Goal: Task Accomplishment & Management: Complete application form

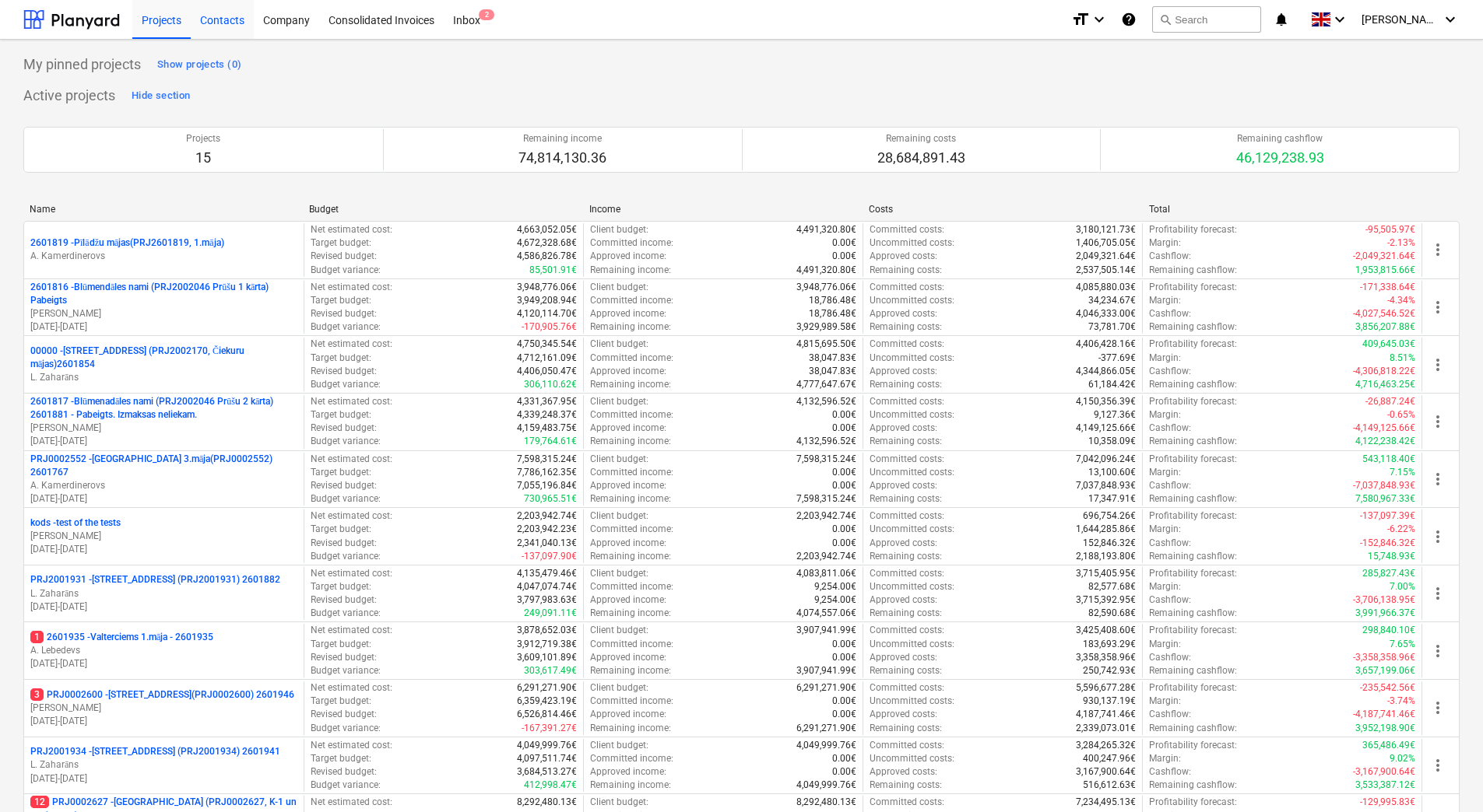
drag, startPoint x: 229, startPoint y: 21, endPoint x: 237, endPoint y: 26, distance: 9.4
click at [229, 21] on div "Contacts" at bounding box center [222, 19] width 63 height 39
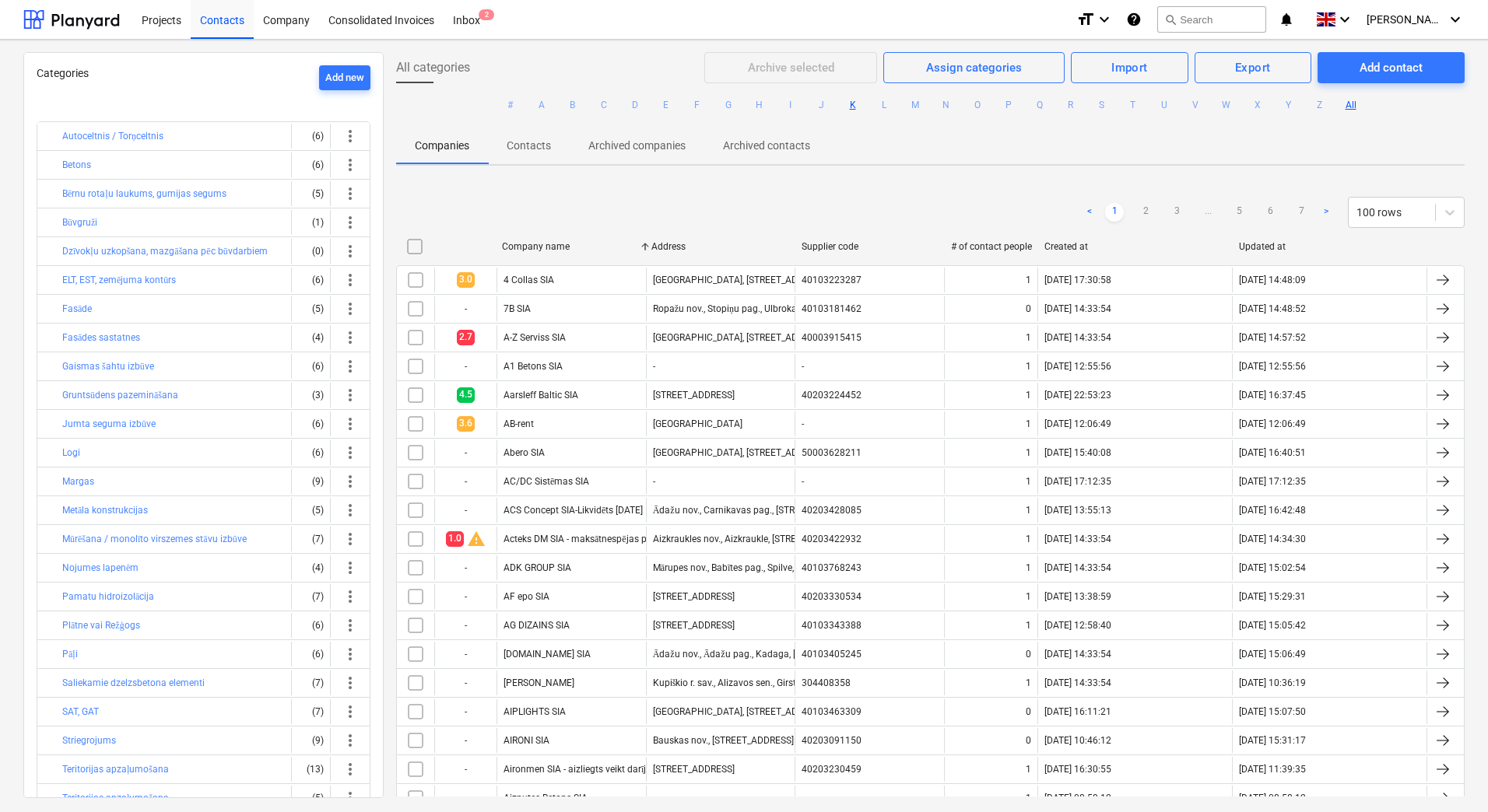
click at [846, 104] on button "K" at bounding box center [852, 105] width 19 height 19
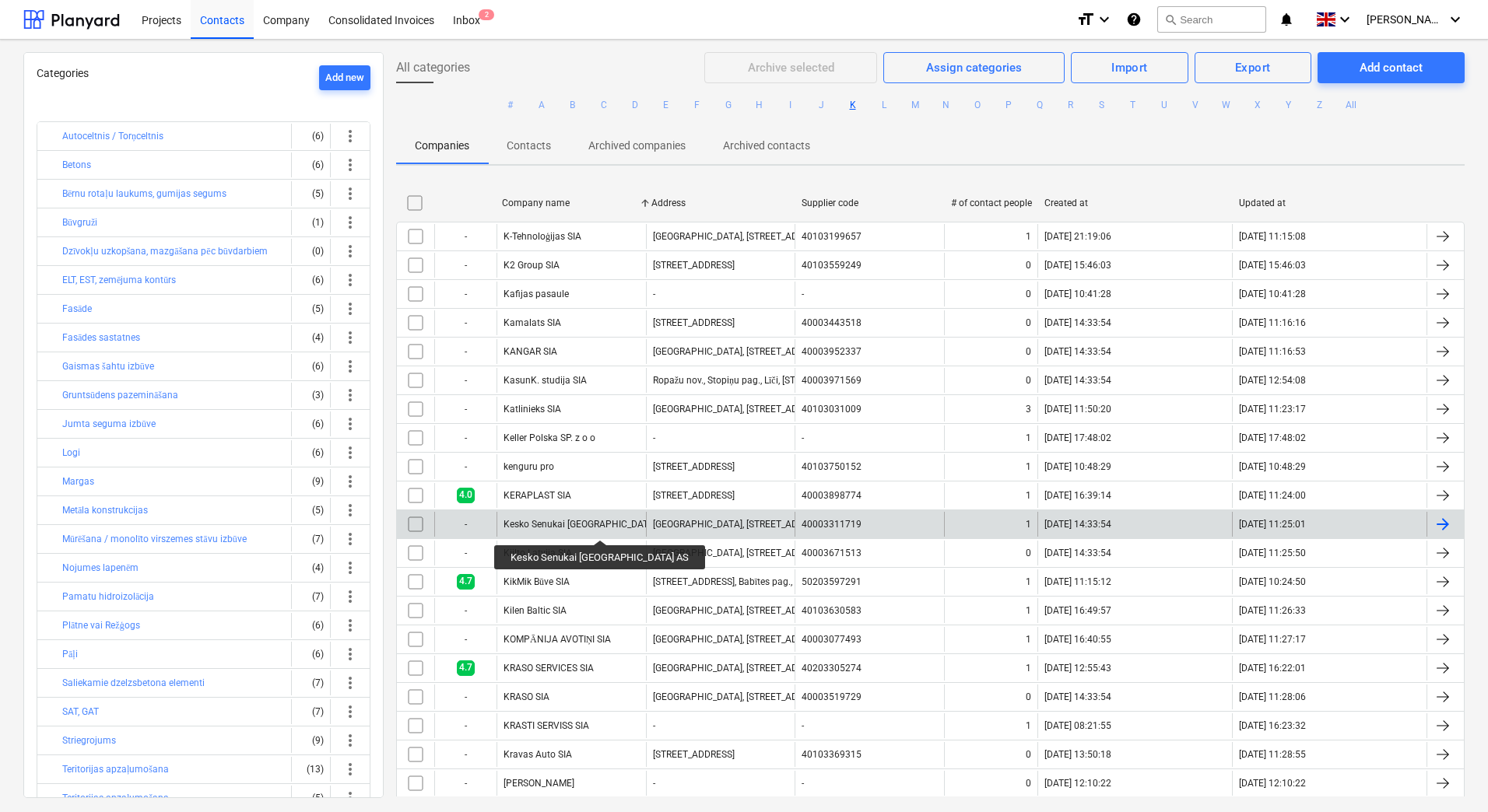
click at [566, 526] on div "Kesko Senukai [GEOGRAPHIC_DATA] AS" at bounding box center [587, 524] width 167 height 11
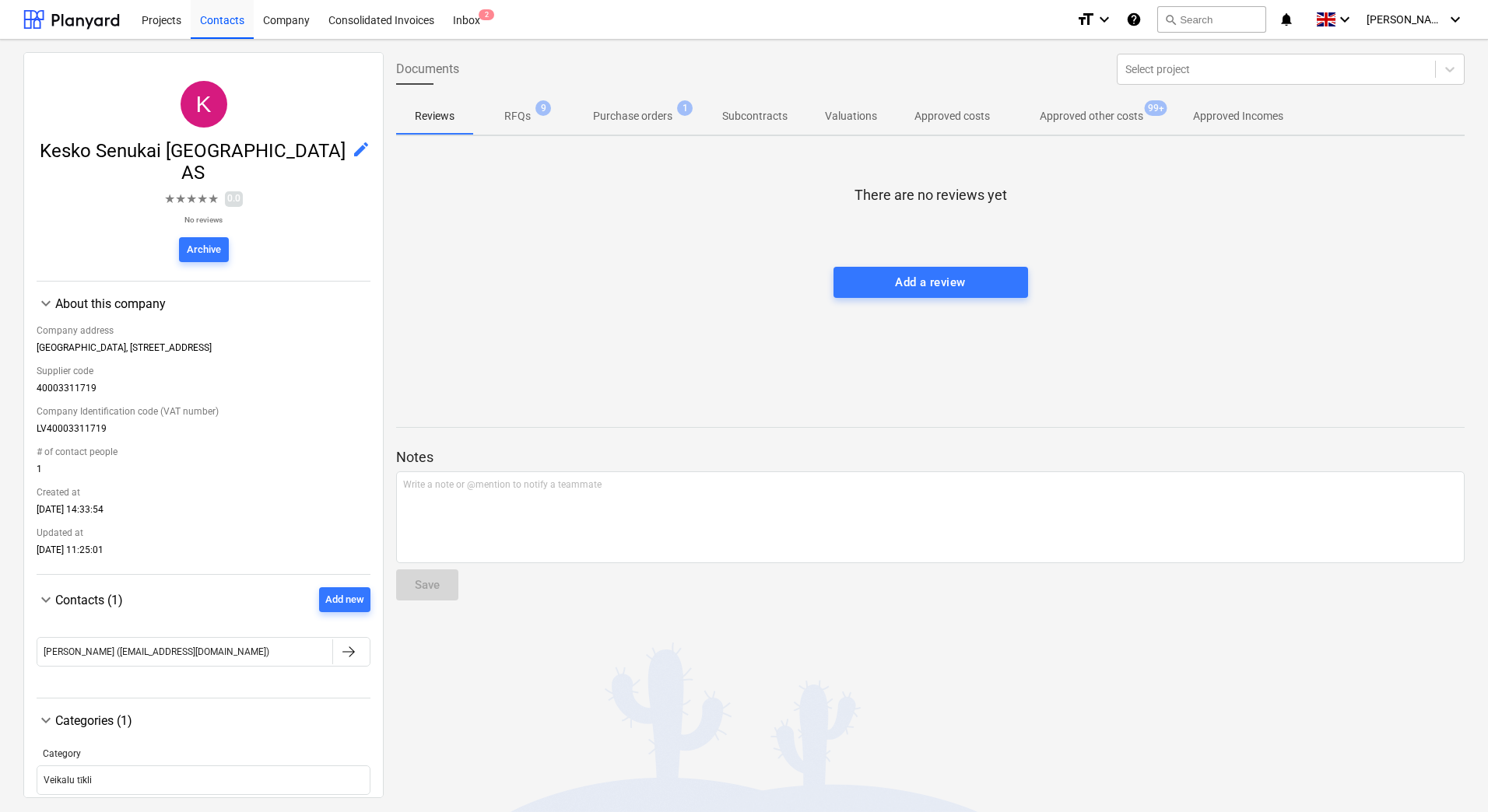
scroll to position [47, 0]
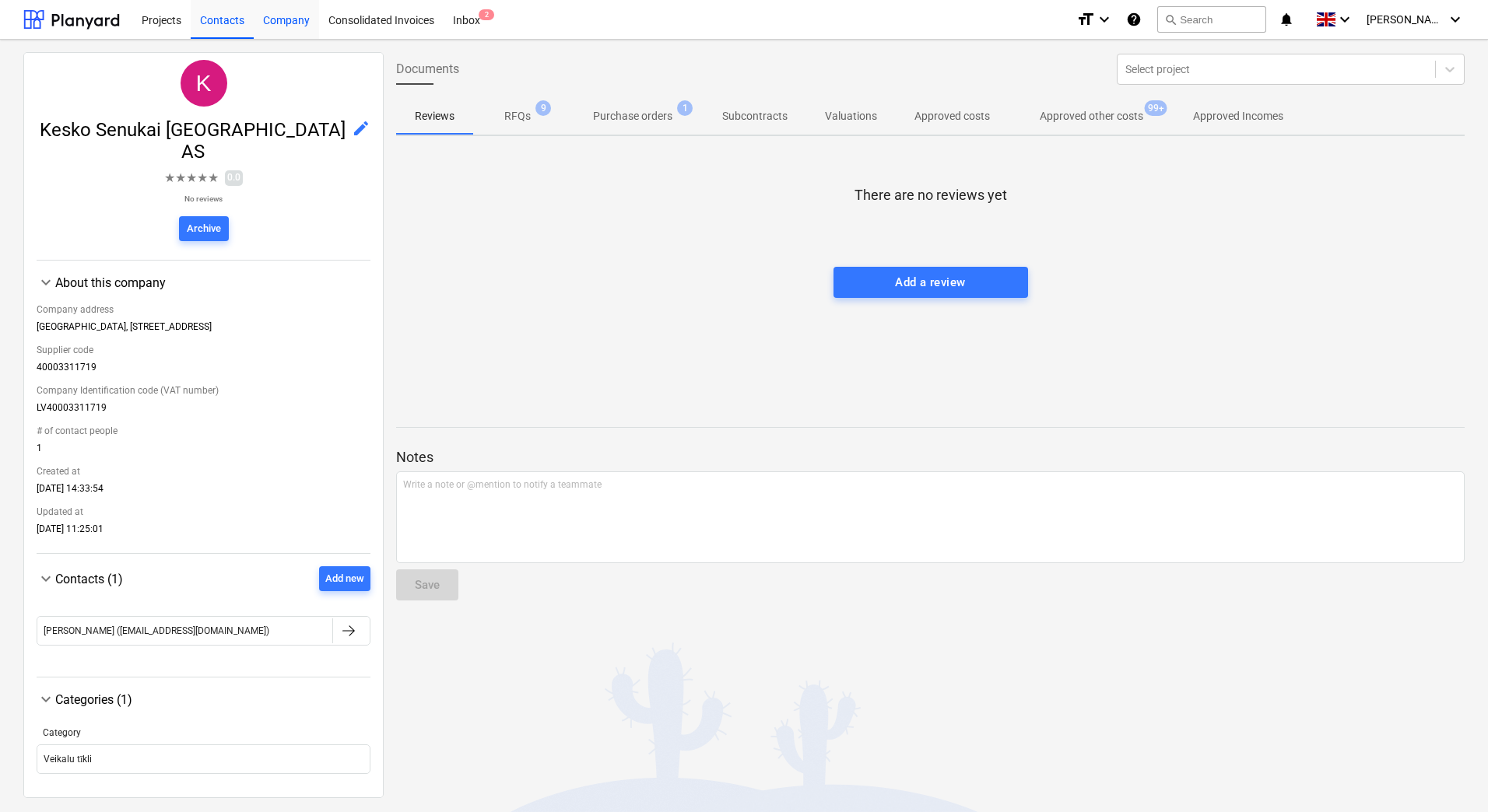
drag, startPoint x: 228, startPoint y: 23, endPoint x: 261, endPoint y: 35, distance: 35.1
click at [228, 22] on div "Contacts" at bounding box center [221, 19] width 63 height 39
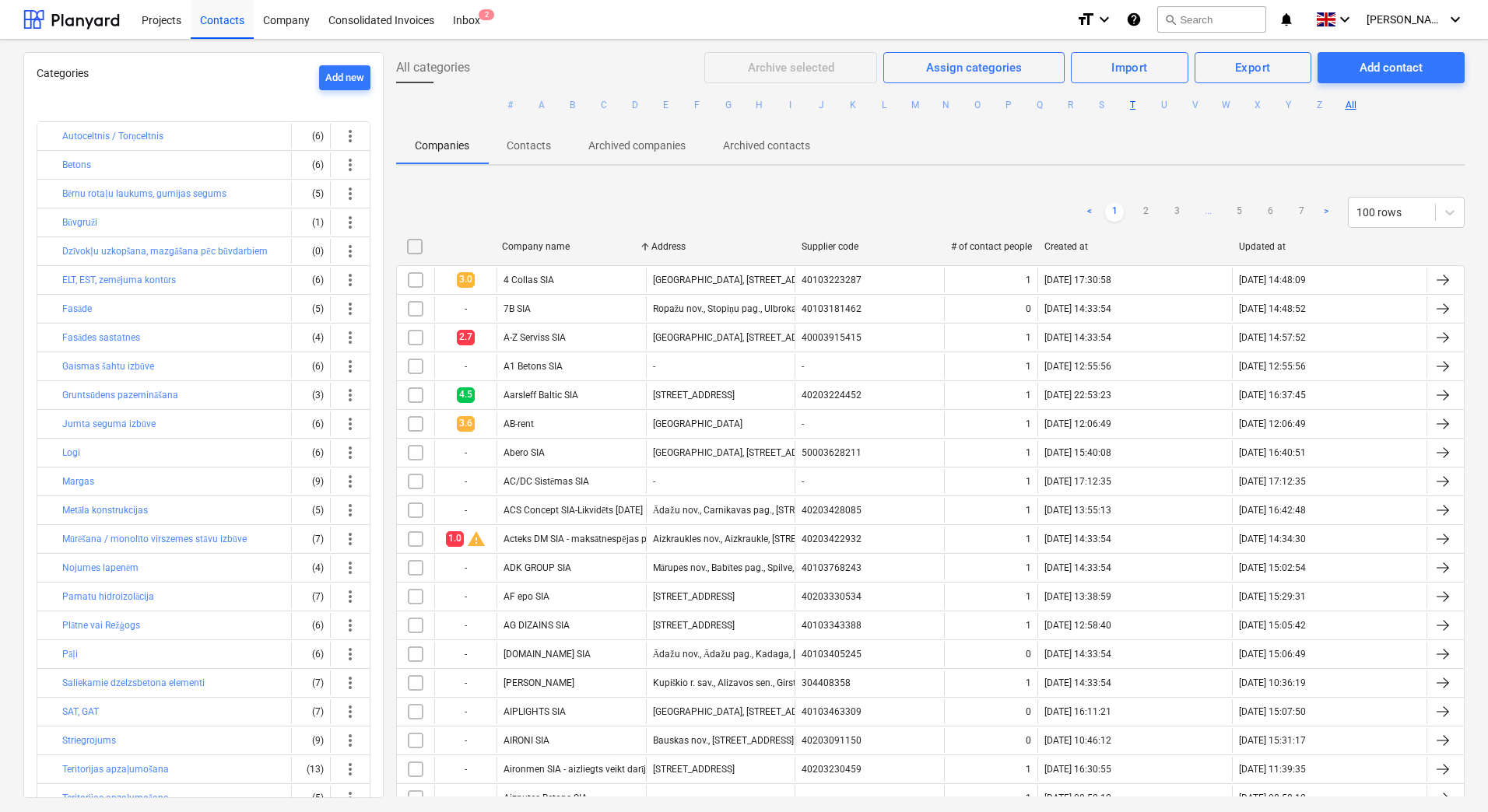
click at [1127, 107] on button "T" at bounding box center [1133, 105] width 19 height 19
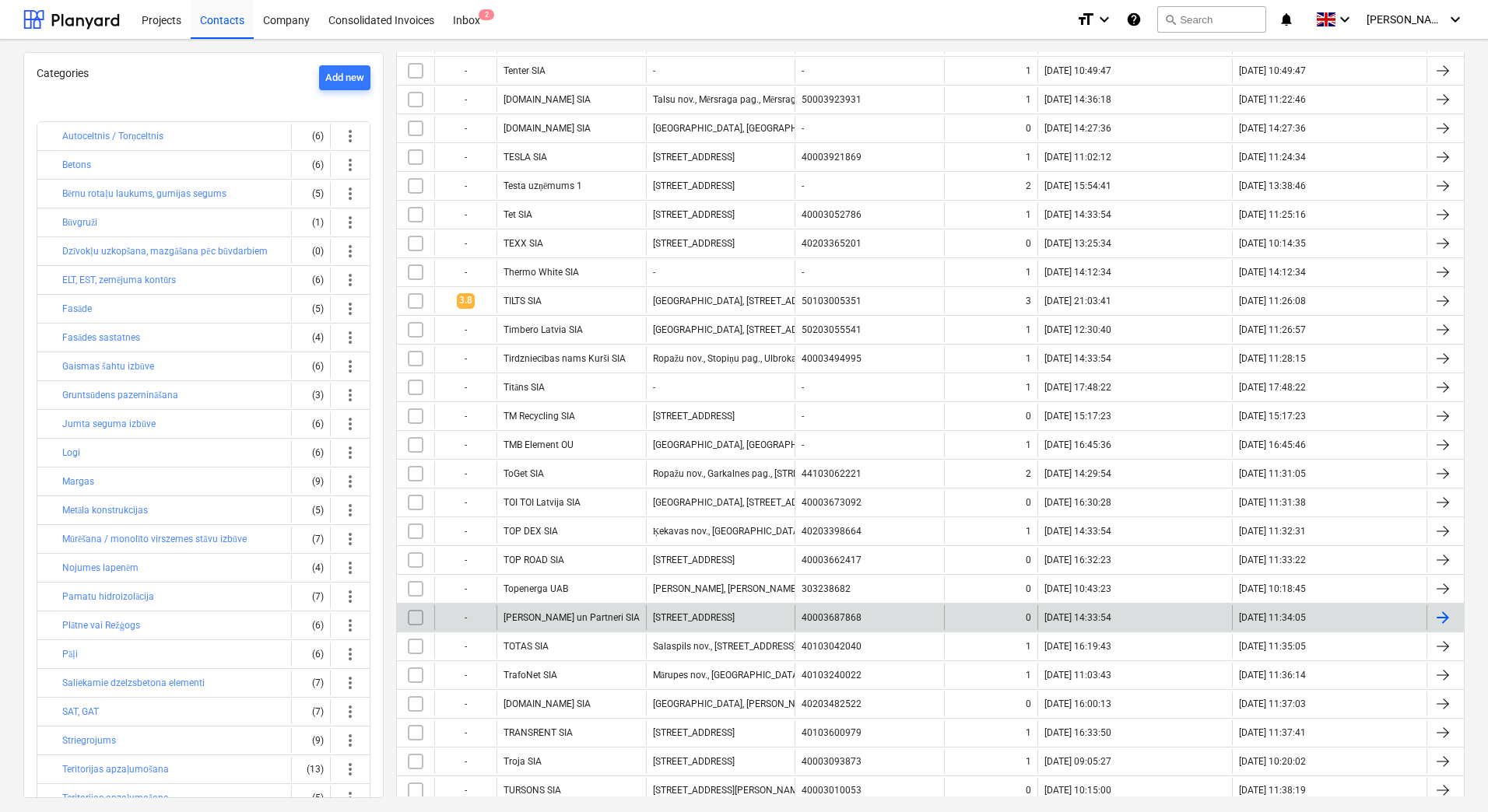
scroll to position [292, 0]
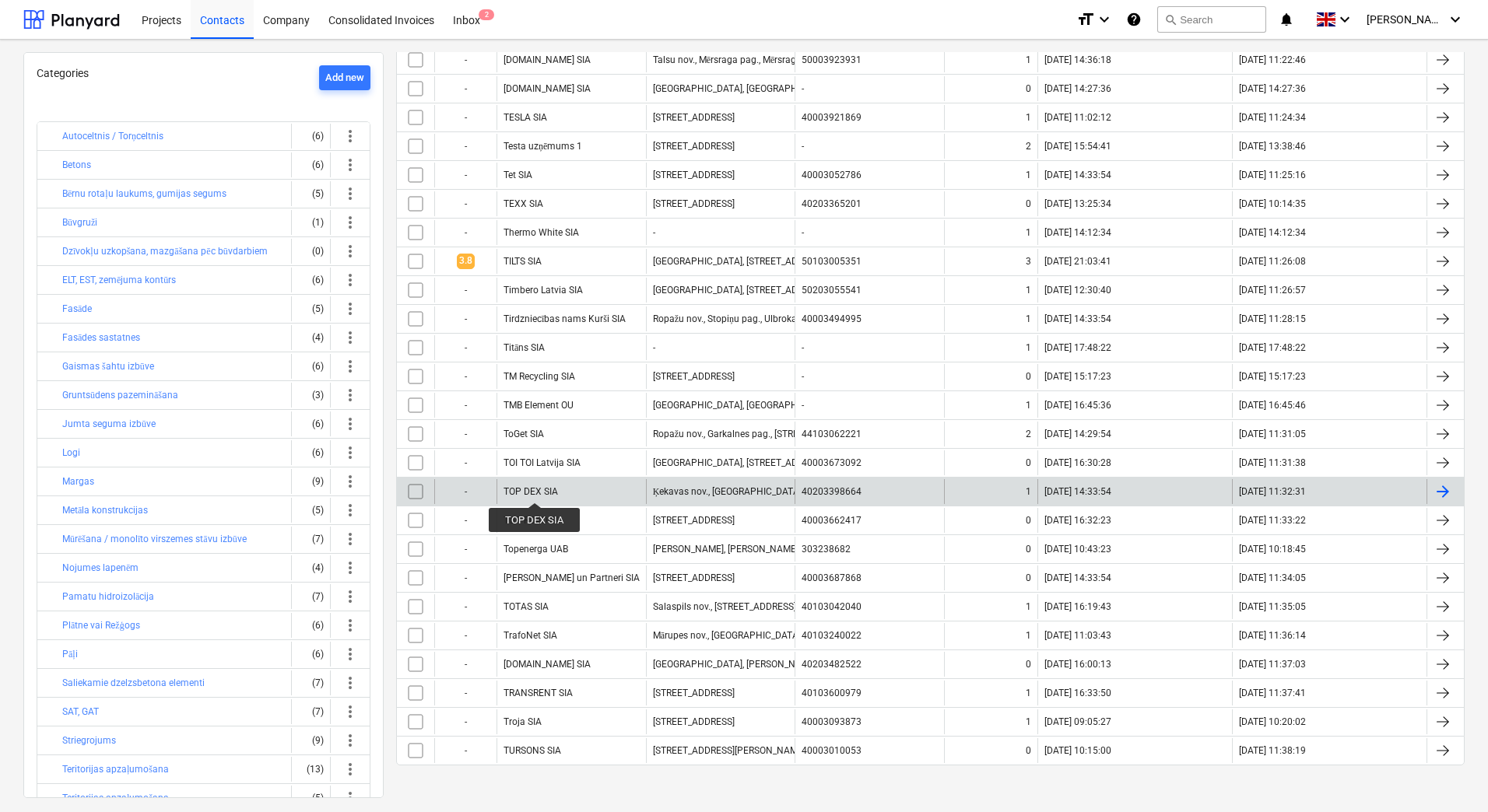
click at [531, 489] on div "TOP DEX SIA" at bounding box center [531, 491] width 54 height 11
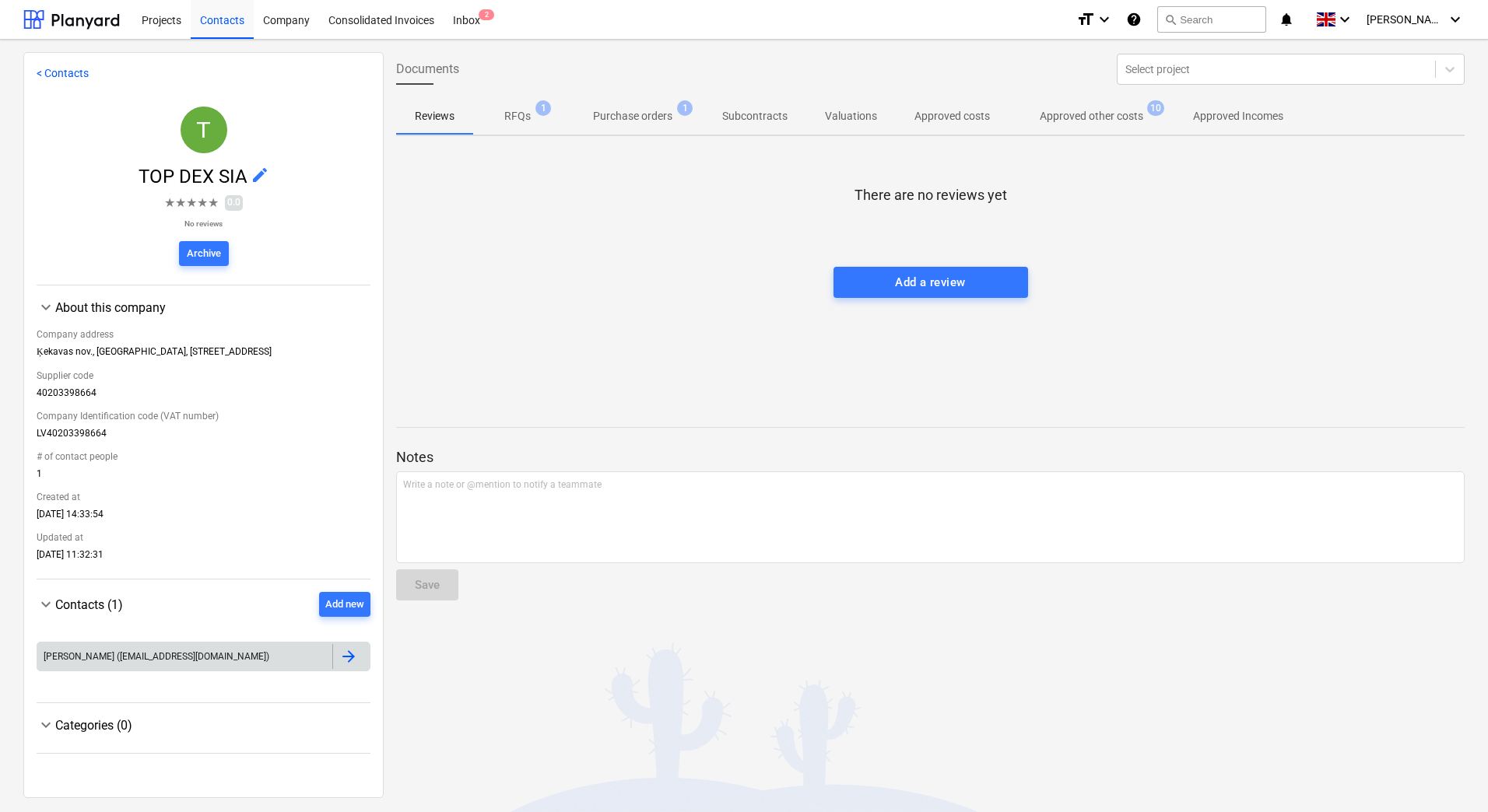
click at [205, 655] on div "[PERSON_NAME] ([EMAIL_ADDRESS][DOMAIN_NAME])" at bounding box center [185, 656] width 295 height 25
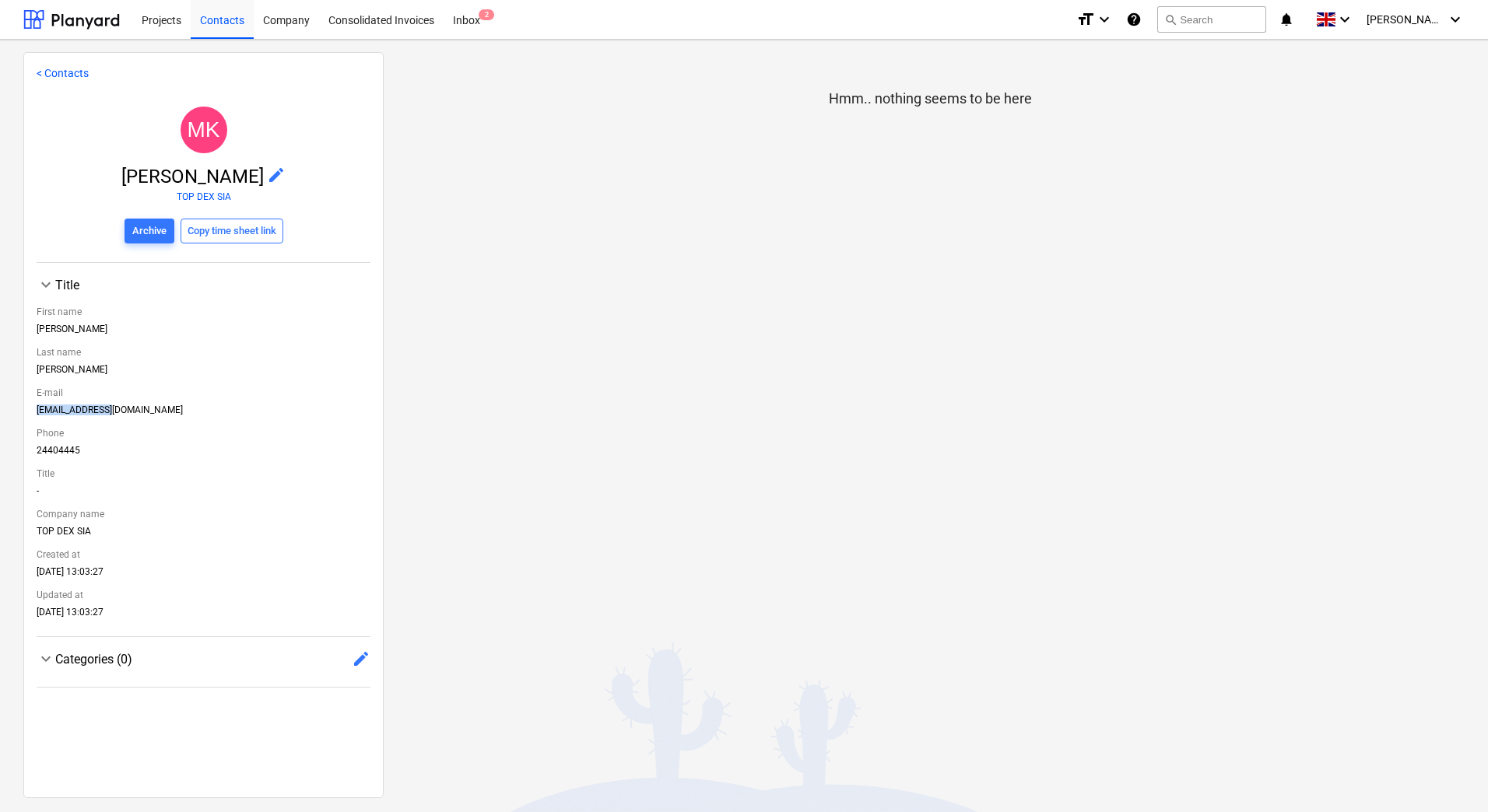
drag, startPoint x: 108, startPoint y: 410, endPoint x: 35, endPoint y: 407, distance: 73.1
click at [35, 407] on div "< Contacts MK [PERSON_NAME] edit TOP DEX SIA Archive Copy time sheet link keybo…" at bounding box center [203, 426] width 360 height 746
copy div "[EMAIL_ADDRESS][DOMAIN_NAME]"
click at [222, 21] on div "Contacts" at bounding box center [221, 19] width 63 height 39
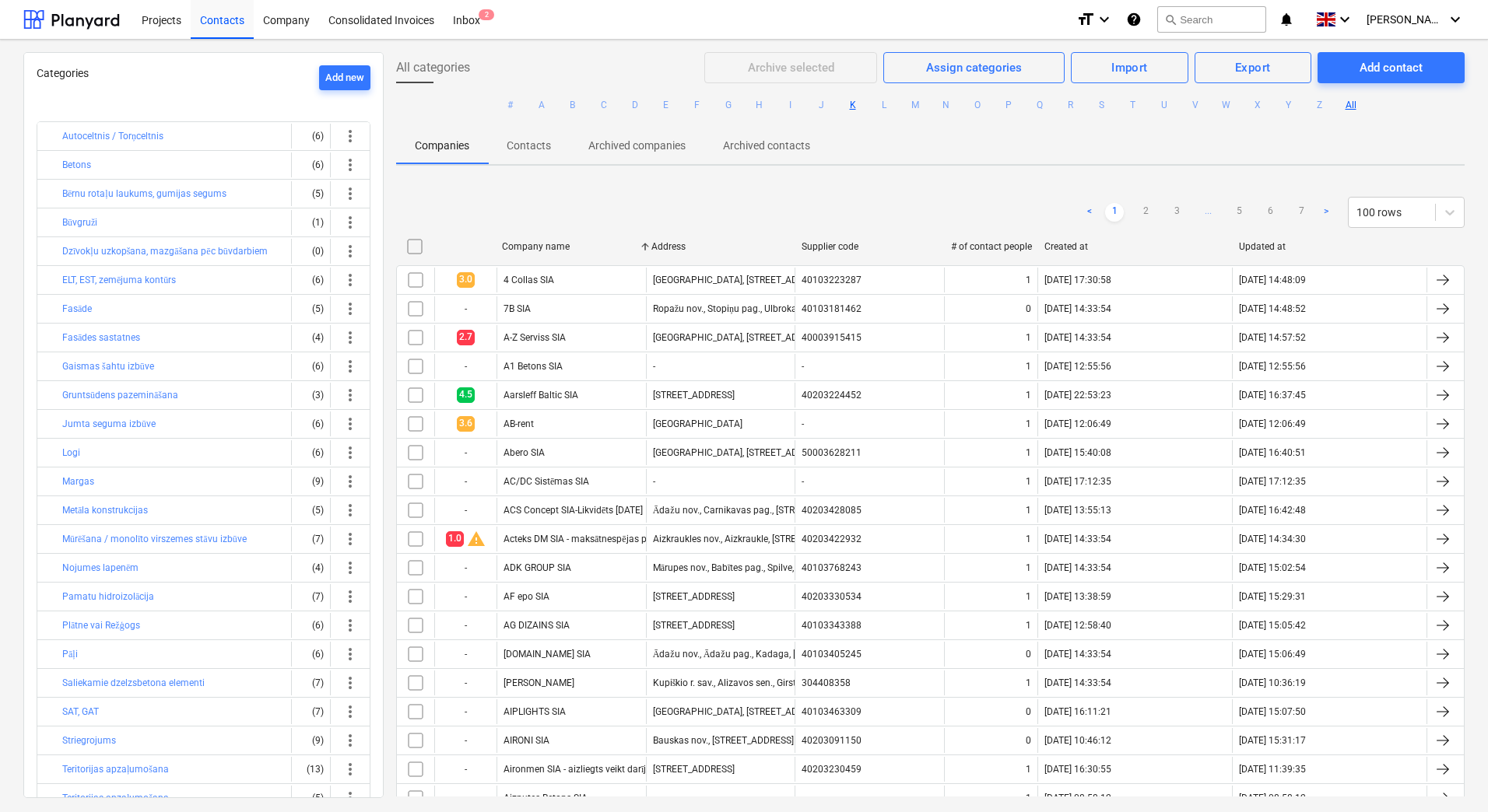
click at [848, 106] on button "K" at bounding box center [852, 105] width 19 height 19
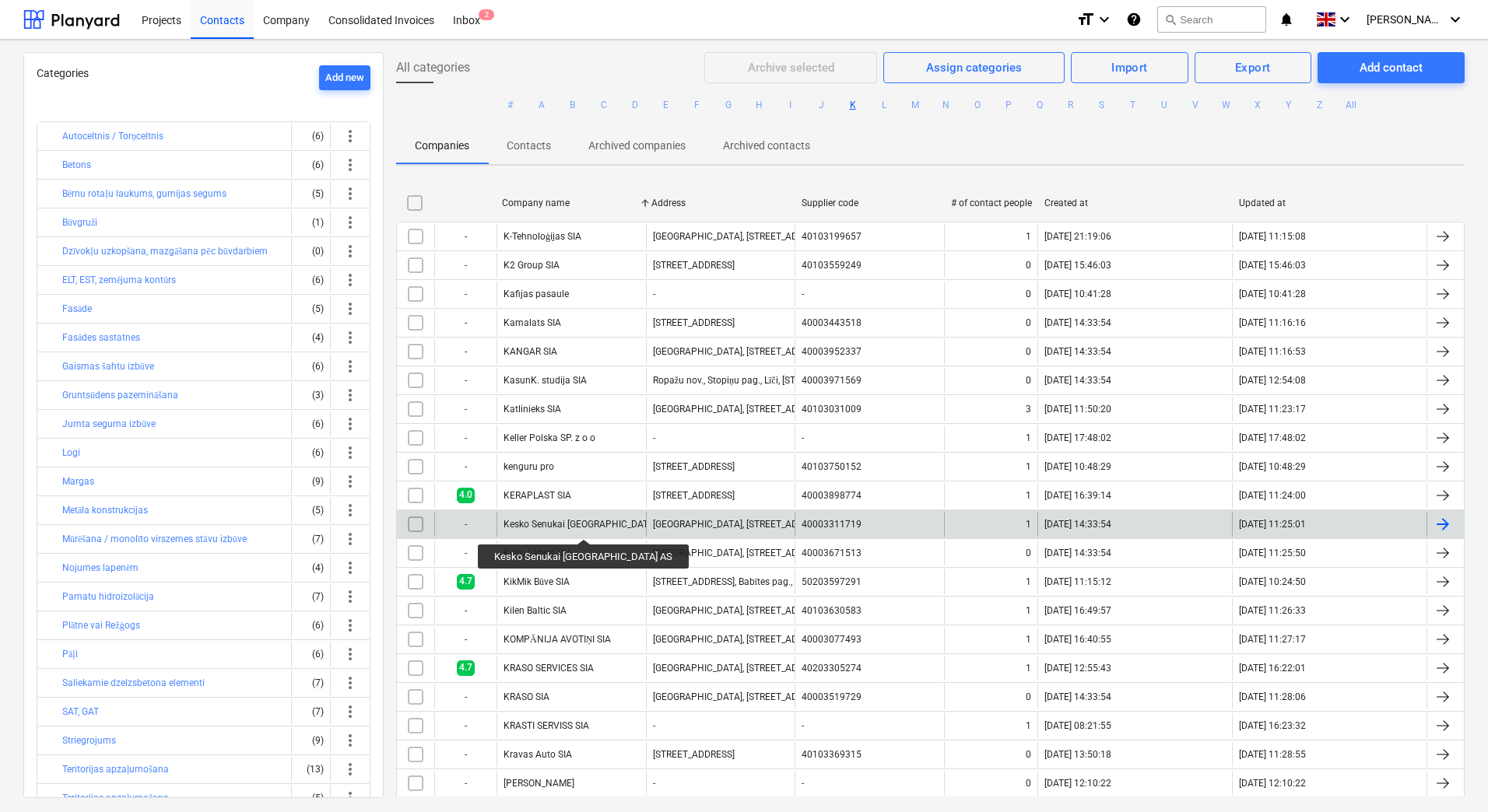
click at [550, 525] on div "Kesko Senukai [GEOGRAPHIC_DATA] AS" at bounding box center [587, 524] width 167 height 11
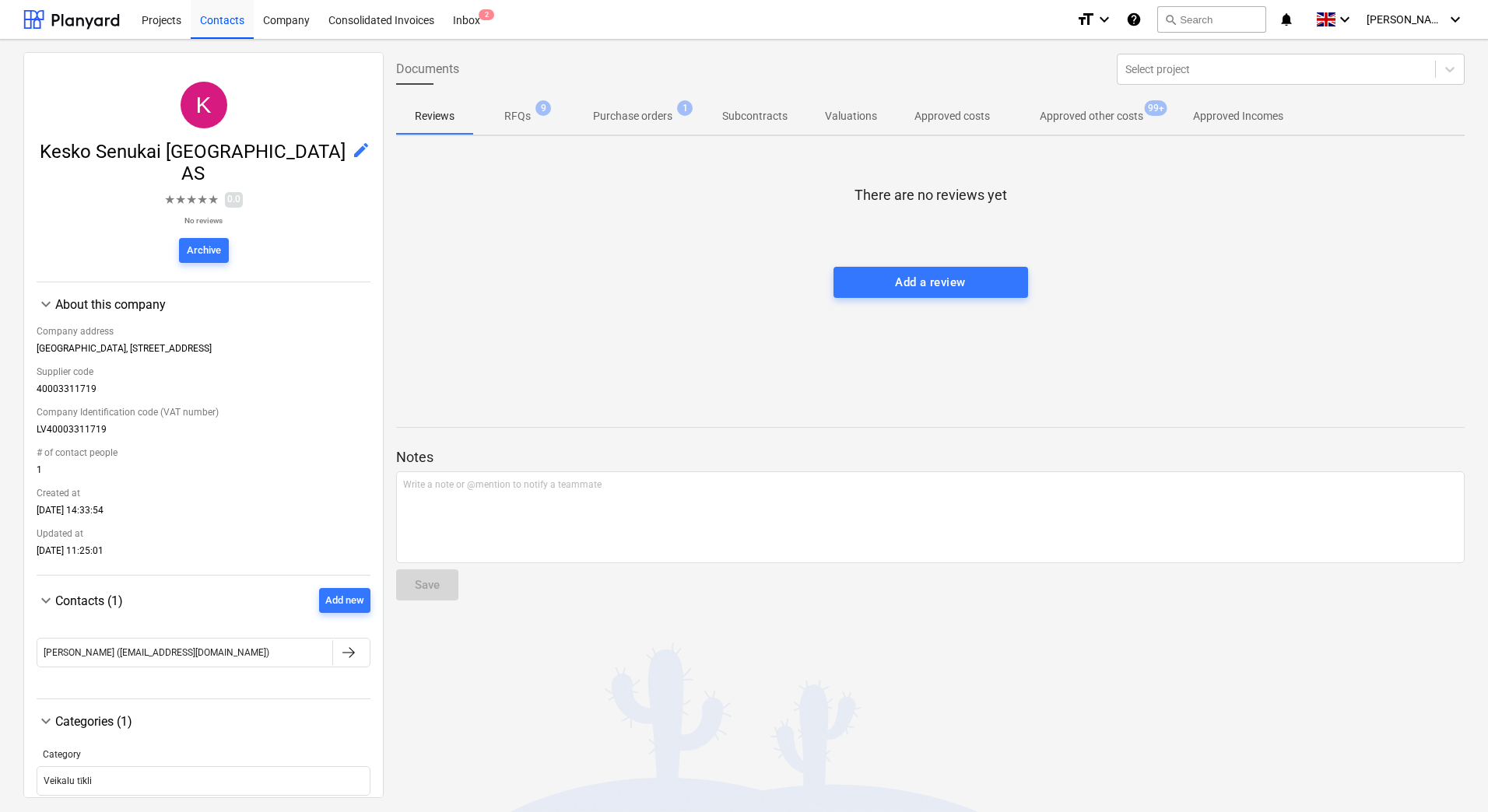
scroll to position [47, 0]
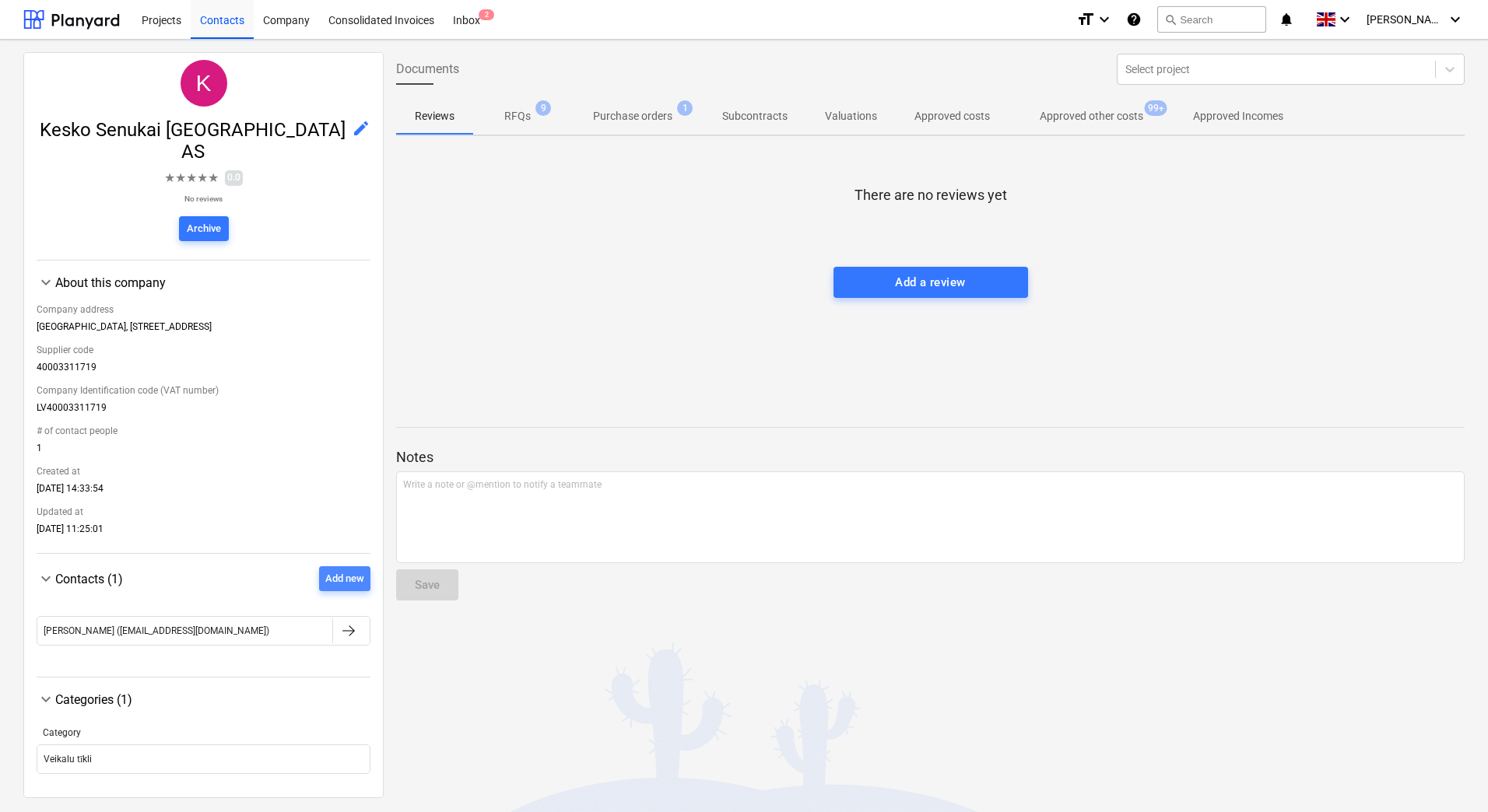
click at [330, 570] on div "Add new" at bounding box center [345, 579] width 39 height 18
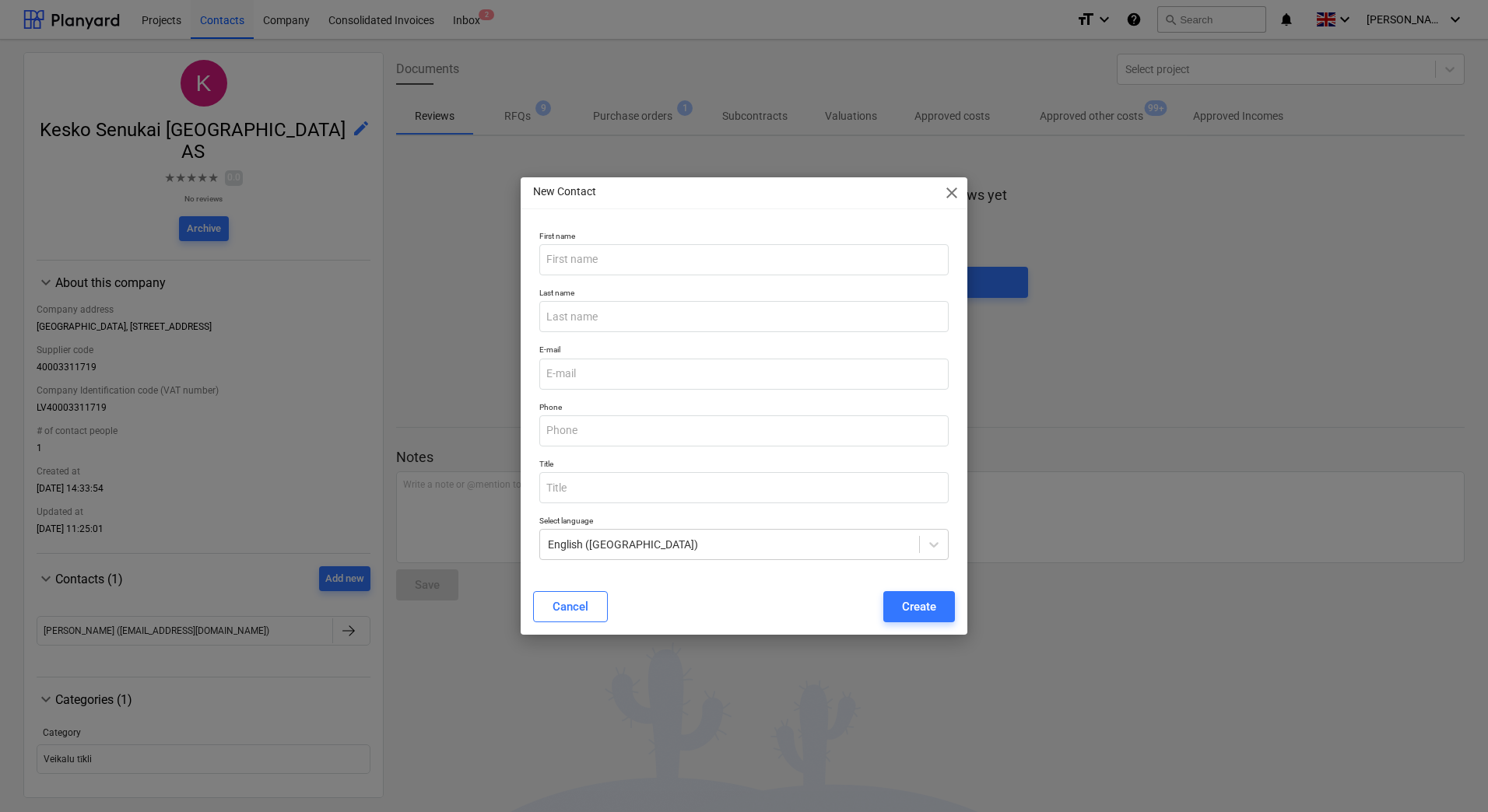
drag, startPoint x: 673, startPoint y: 193, endPoint x: 850, endPoint y: 185, distance: 177.2
click at [850, 185] on div "New Contact close" at bounding box center [744, 193] width 446 height 31
click at [626, 265] on input "text" at bounding box center [743, 260] width 409 height 31
type input "[PERSON_NAME]"
click at [665, 326] on input "text" at bounding box center [743, 317] width 409 height 31
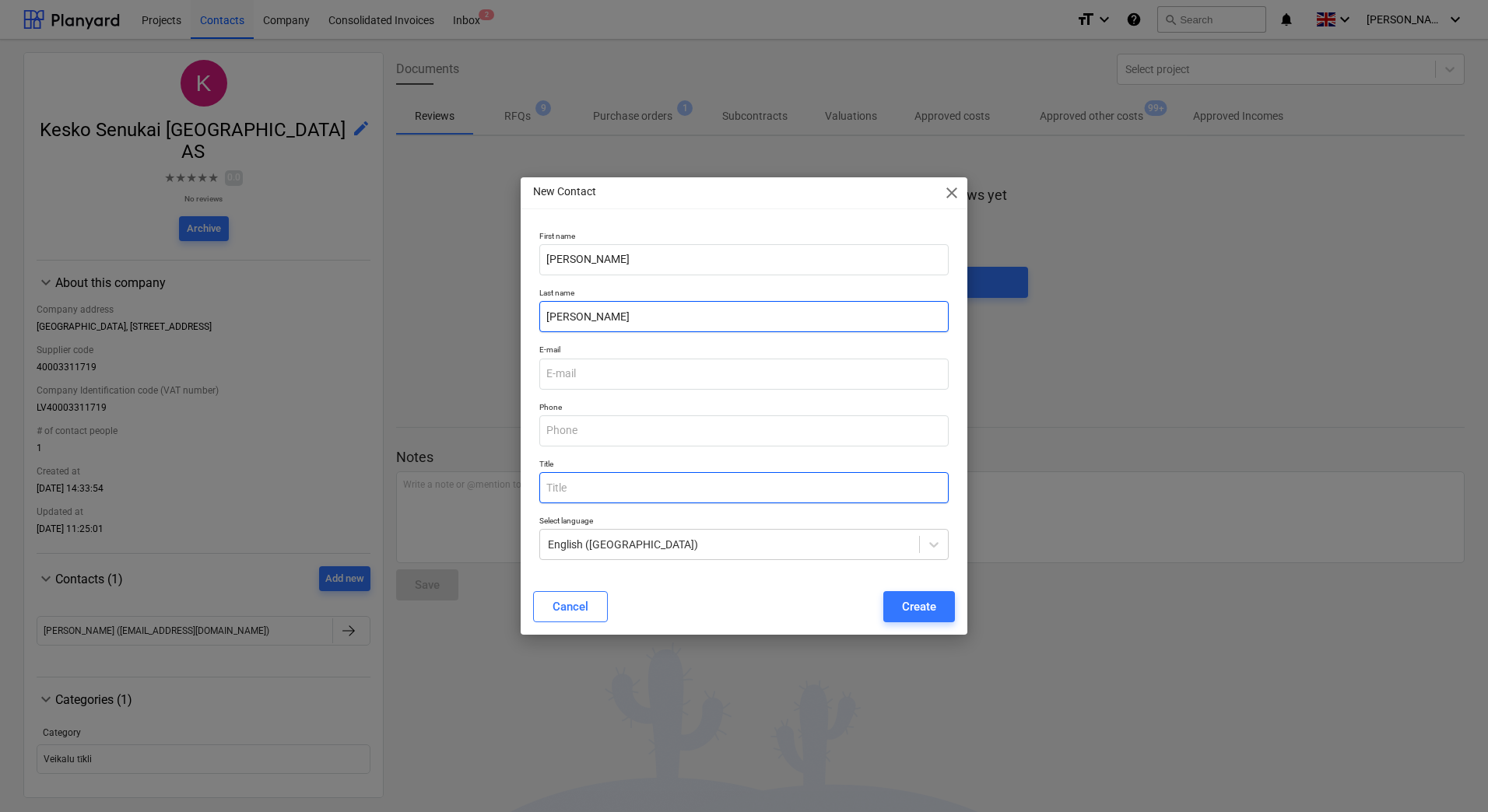
type input "[PERSON_NAME]"
click at [580, 484] on input "text" at bounding box center [743, 488] width 409 height 31
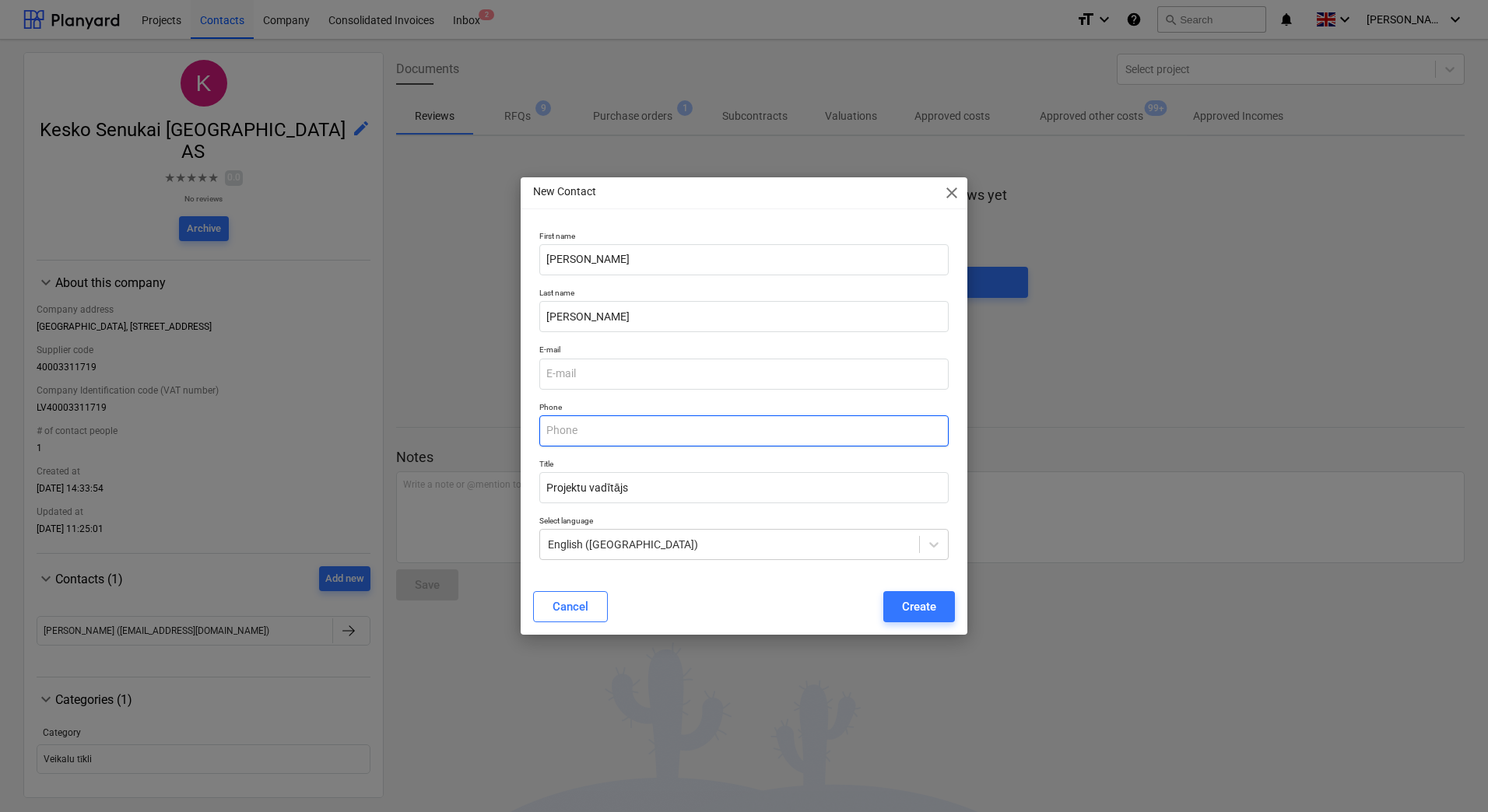
click at [650, 436] on input "text" at bounding box center [743, 431] width 409 height 31
click at [761, 590] on div "Cancel Create" at bounding box center [743, 606] width 440 height 43
click at [665, 490] on input "Projektu vadītājs" at bounding box center [743, 488] width 409 height 31
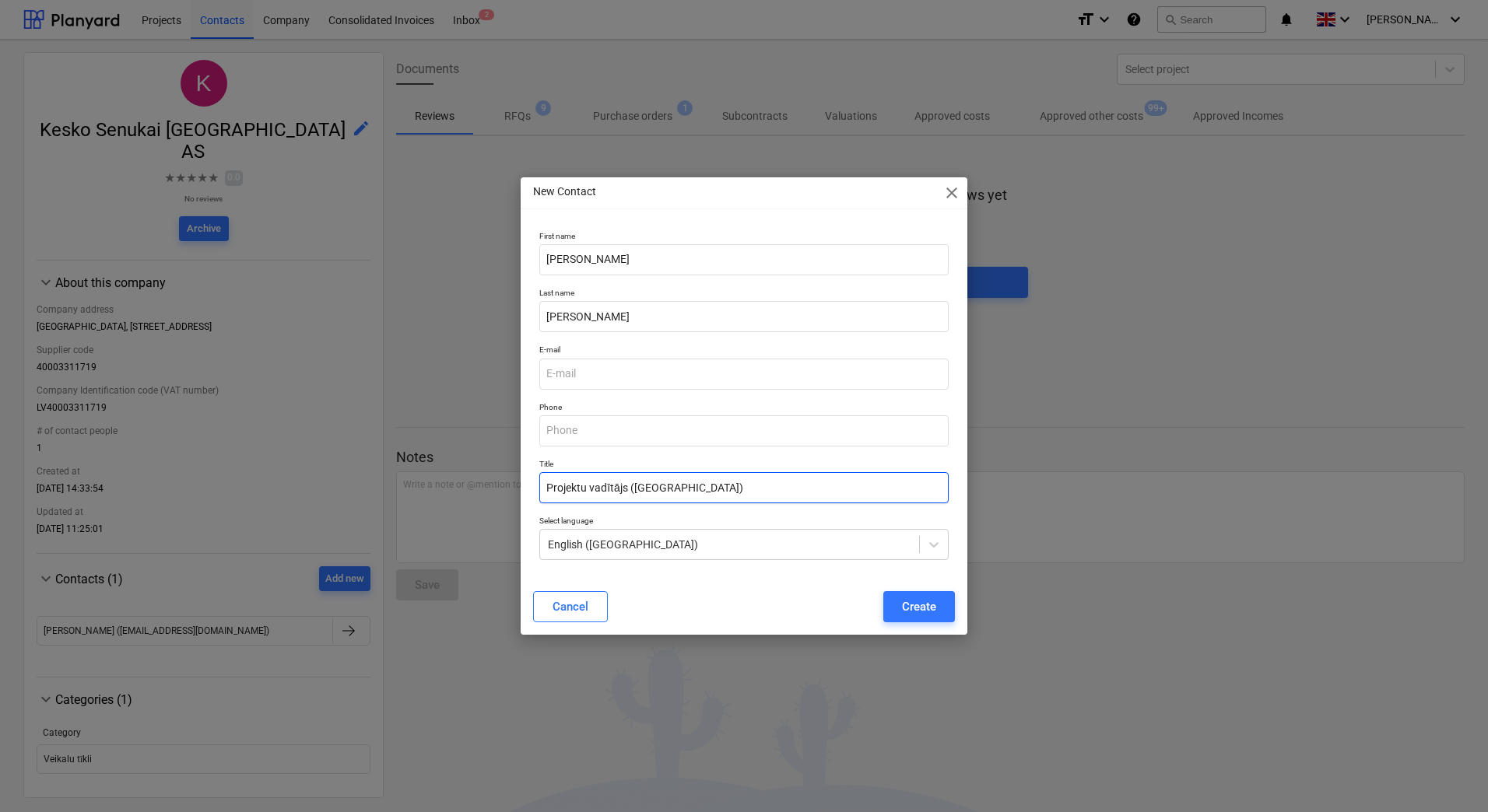
type input "Projektu vadītājs ([GEOGRAPHIC_DATA])"
click at [600, 437] on input "text" at bounding box center [743, 431] width 409 height 31
paste input "[PHONE_NUMBER]"
type input "[PHONE_NUMBER]"
click at [574, 380] on input "email" at bounding box center [743, 374] width 409 height 31
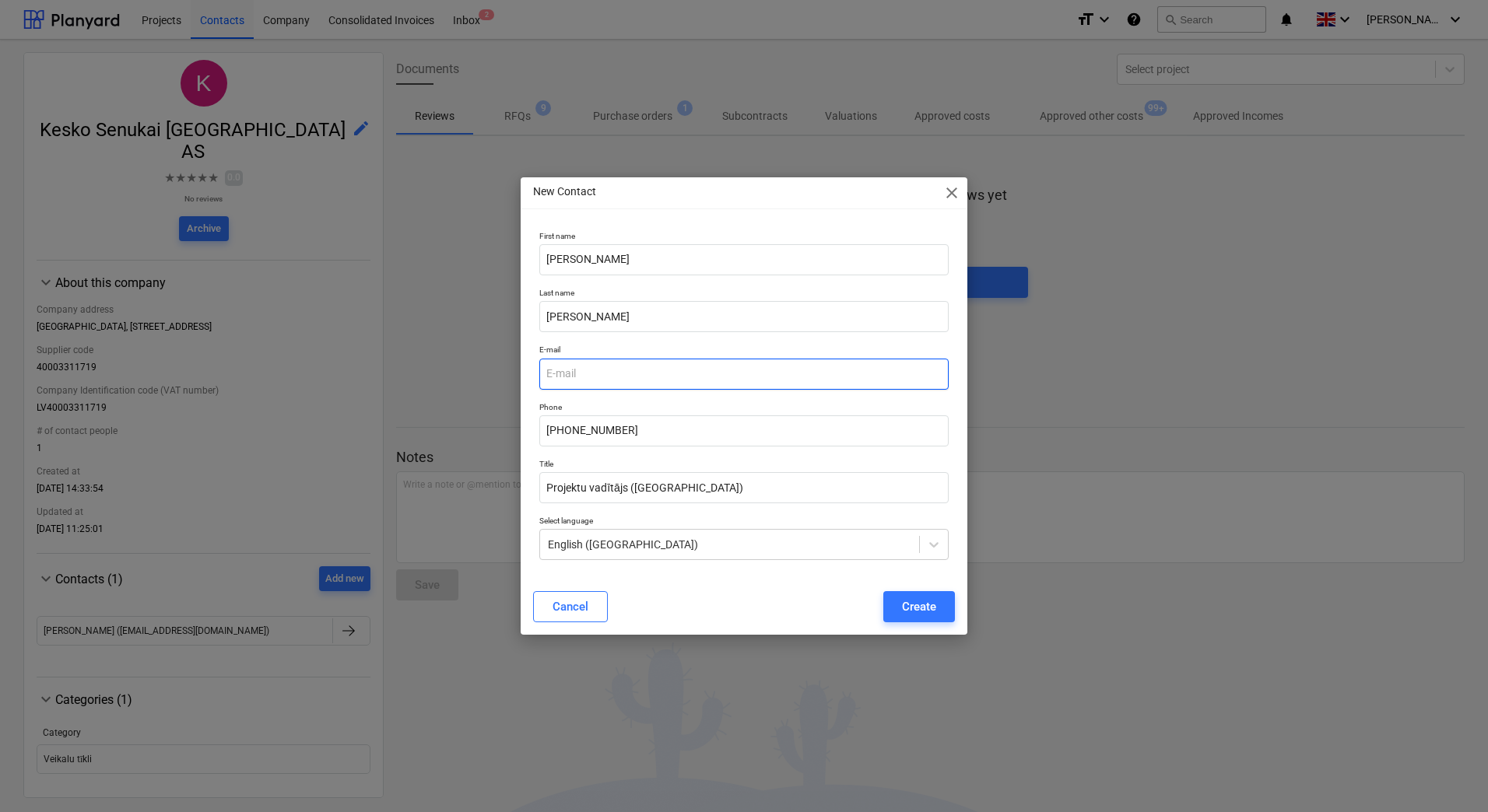
paste input "[PERSON_NAME][EMAIL_ADDRESS][DOMAIN_NAME]"
type input "[PERSON_NAME][EMAIL_ADDRESS][DOMAIN_NAME]"
click at [930, 550] on icon at bounding box center [933, 545] width 16 height 16
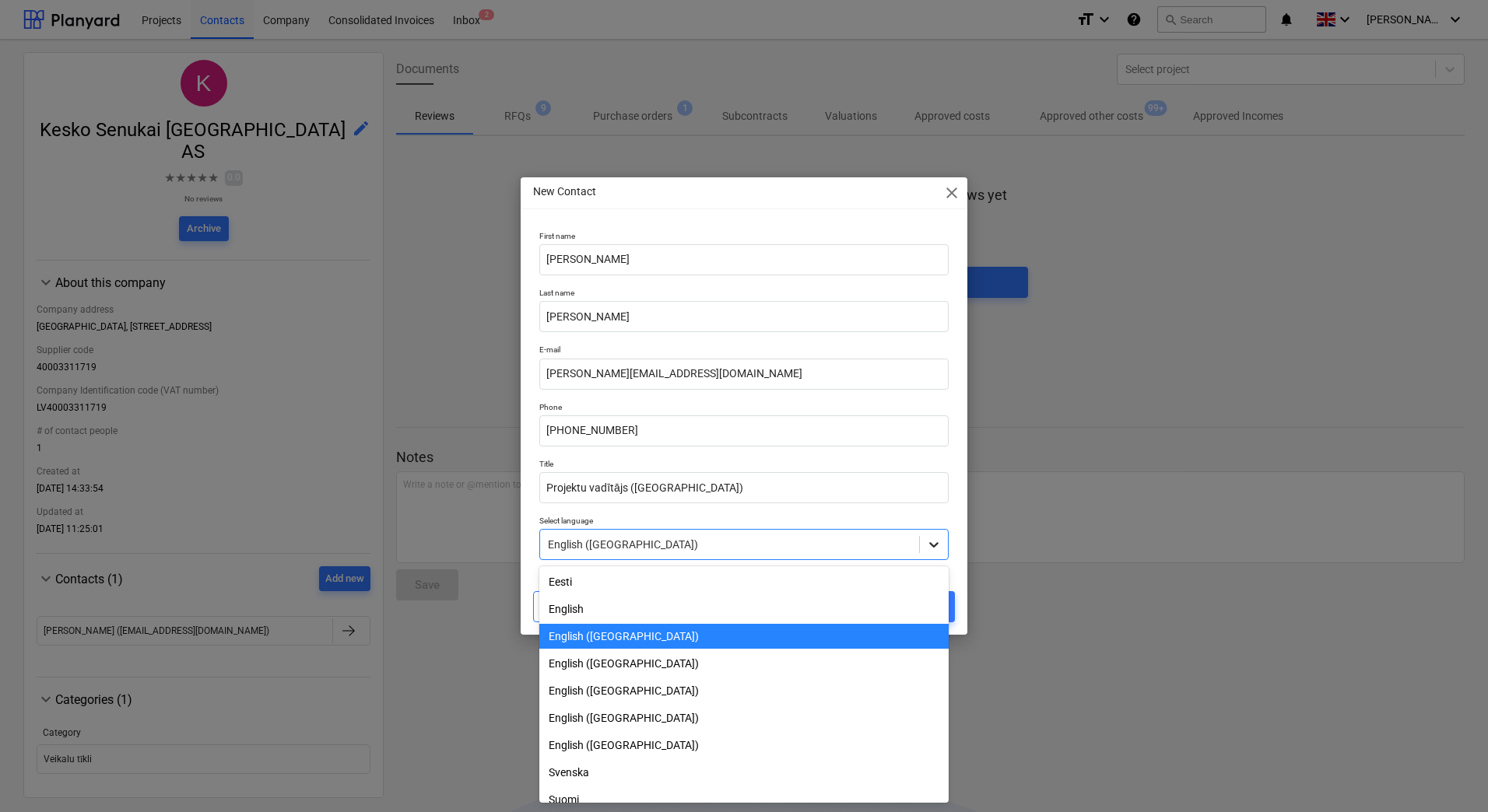
scroll to position [54, 0]
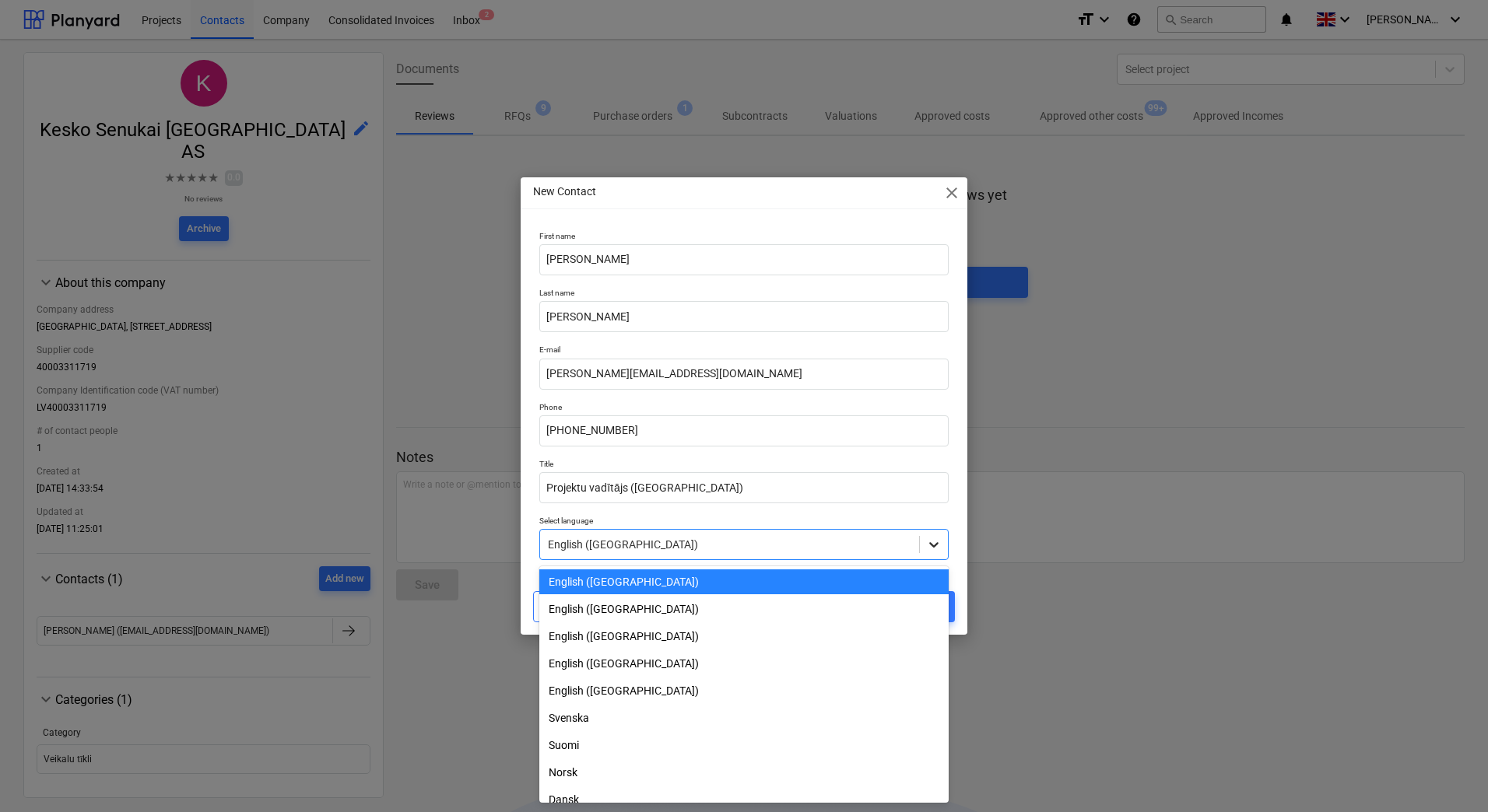
click at [932, 548] on icon at bounding box center [933, 545] width 16 height 16
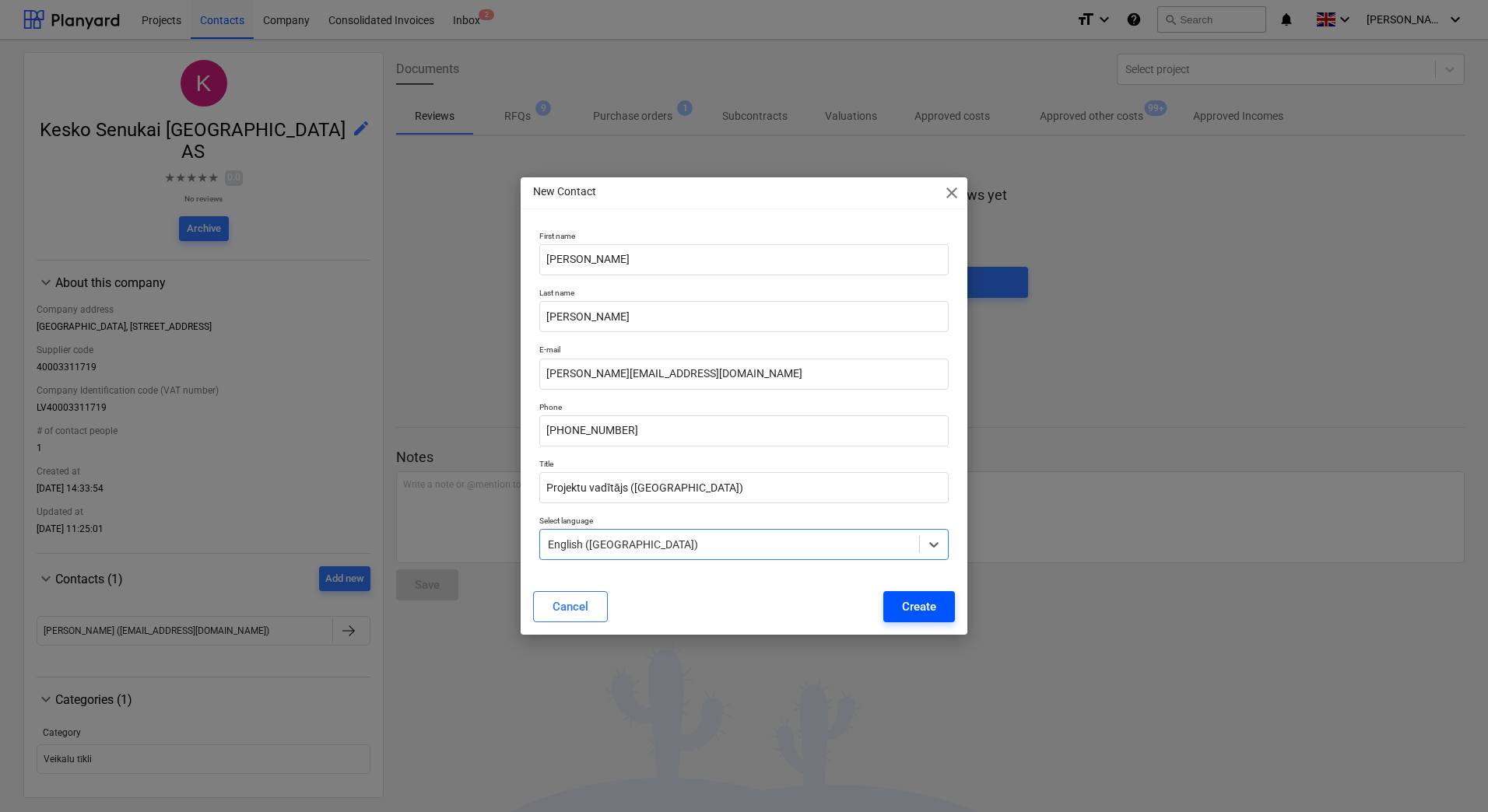
click at [924, 609] on div "Create" at bounding box center [919, 607] width 34 height 21
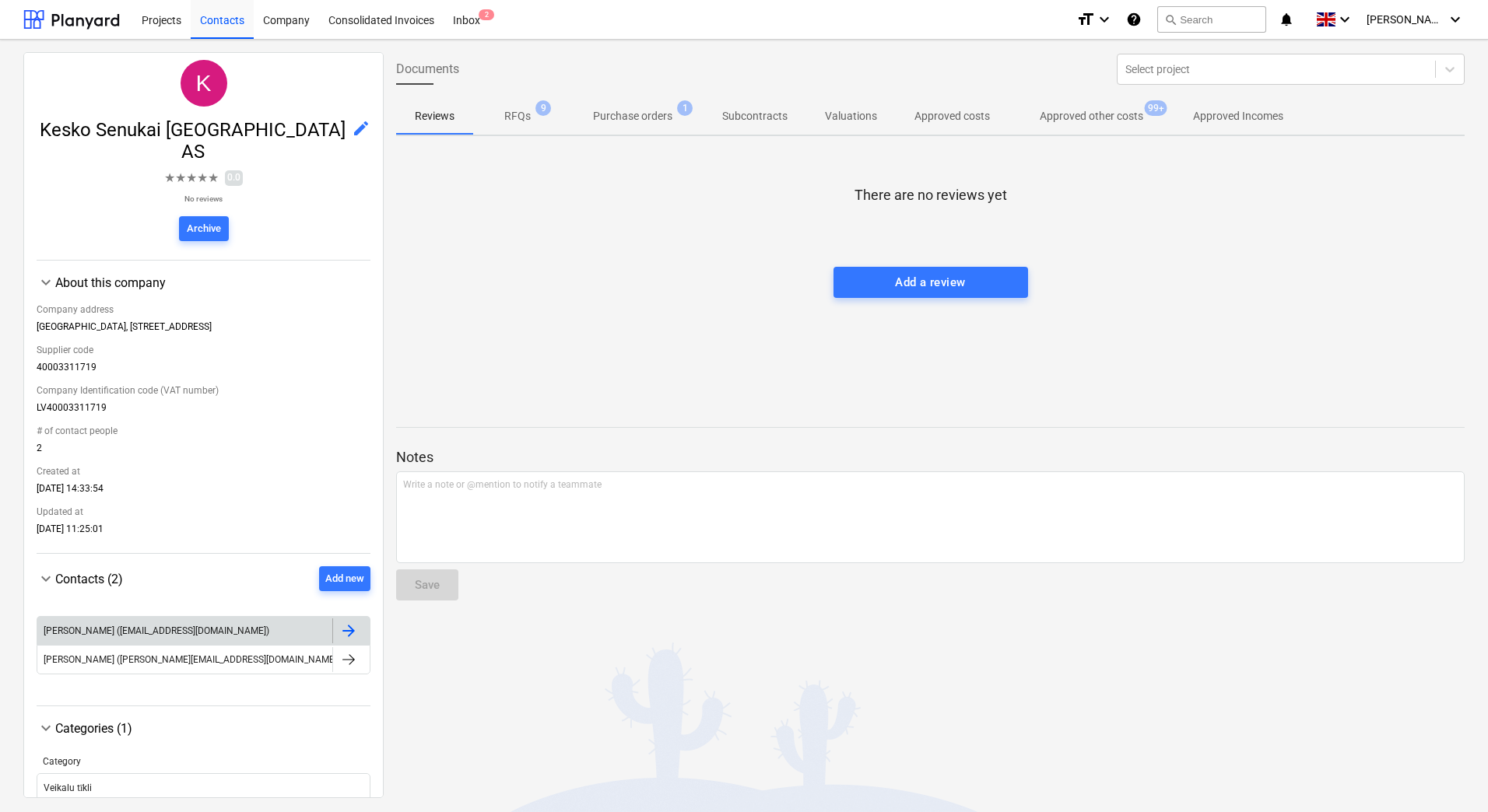
click at [350, 622] on div at bounding box center [349, 631] width 19 height 19
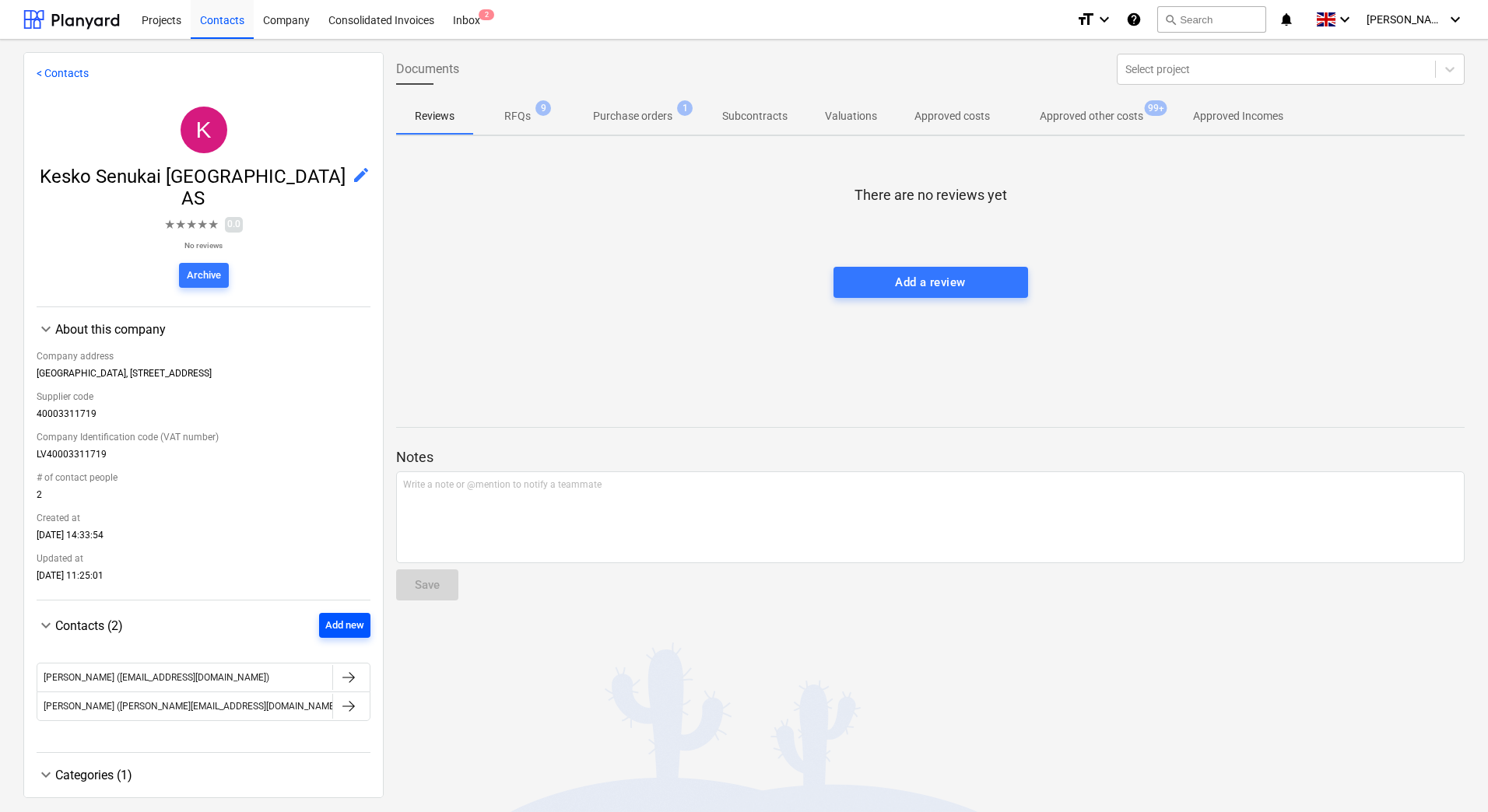
click at [344, 617] on div "Add new" at bounding box center [345, 626] width 39 height 18
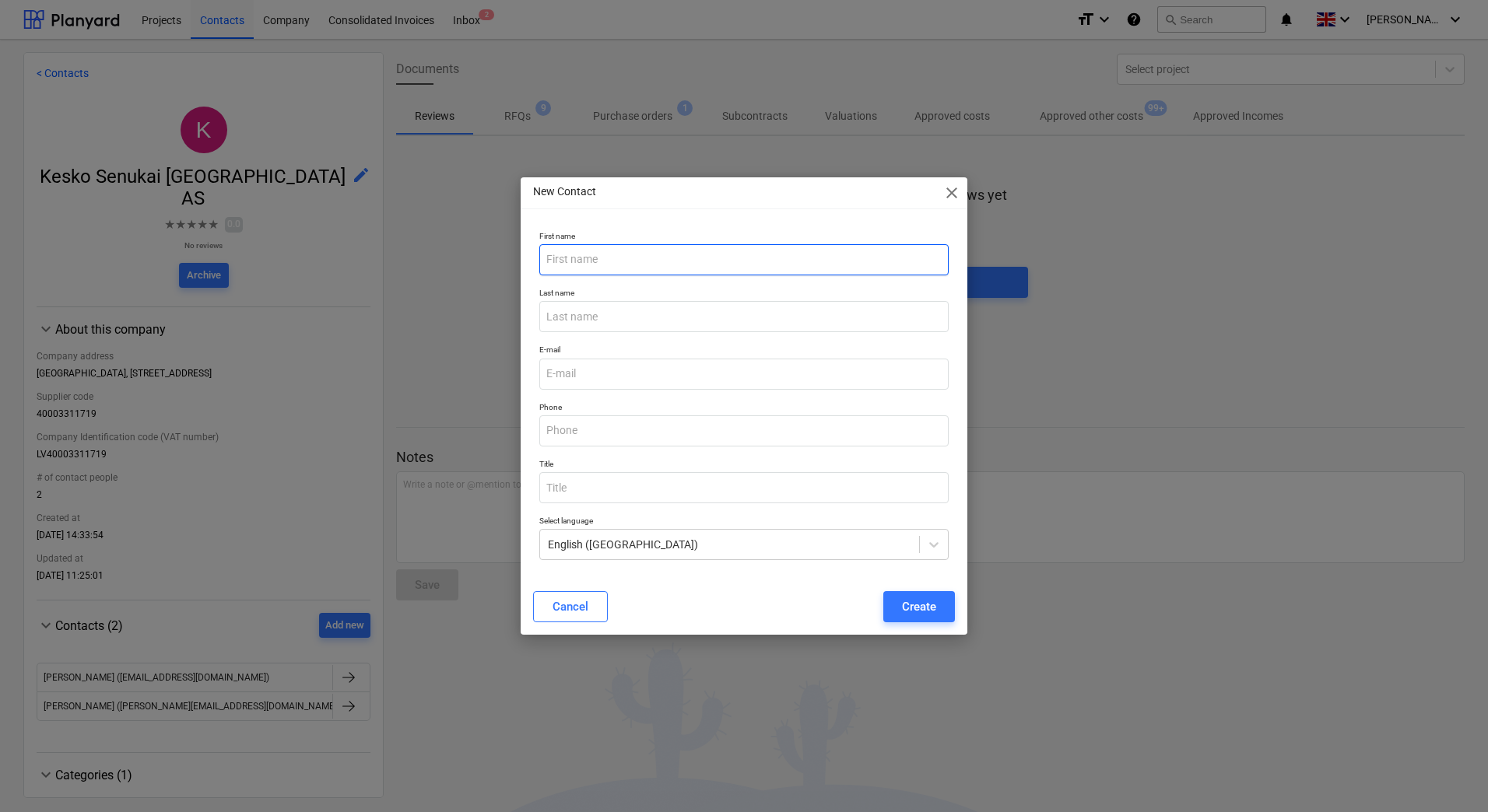
click at [582, 262] on input "text" at bounding box center [743, 260] width 409 height 31
type input "Zigmārs"
click at [612, 313] on input "text" at bounding box center [743, 317] width 409 height 31
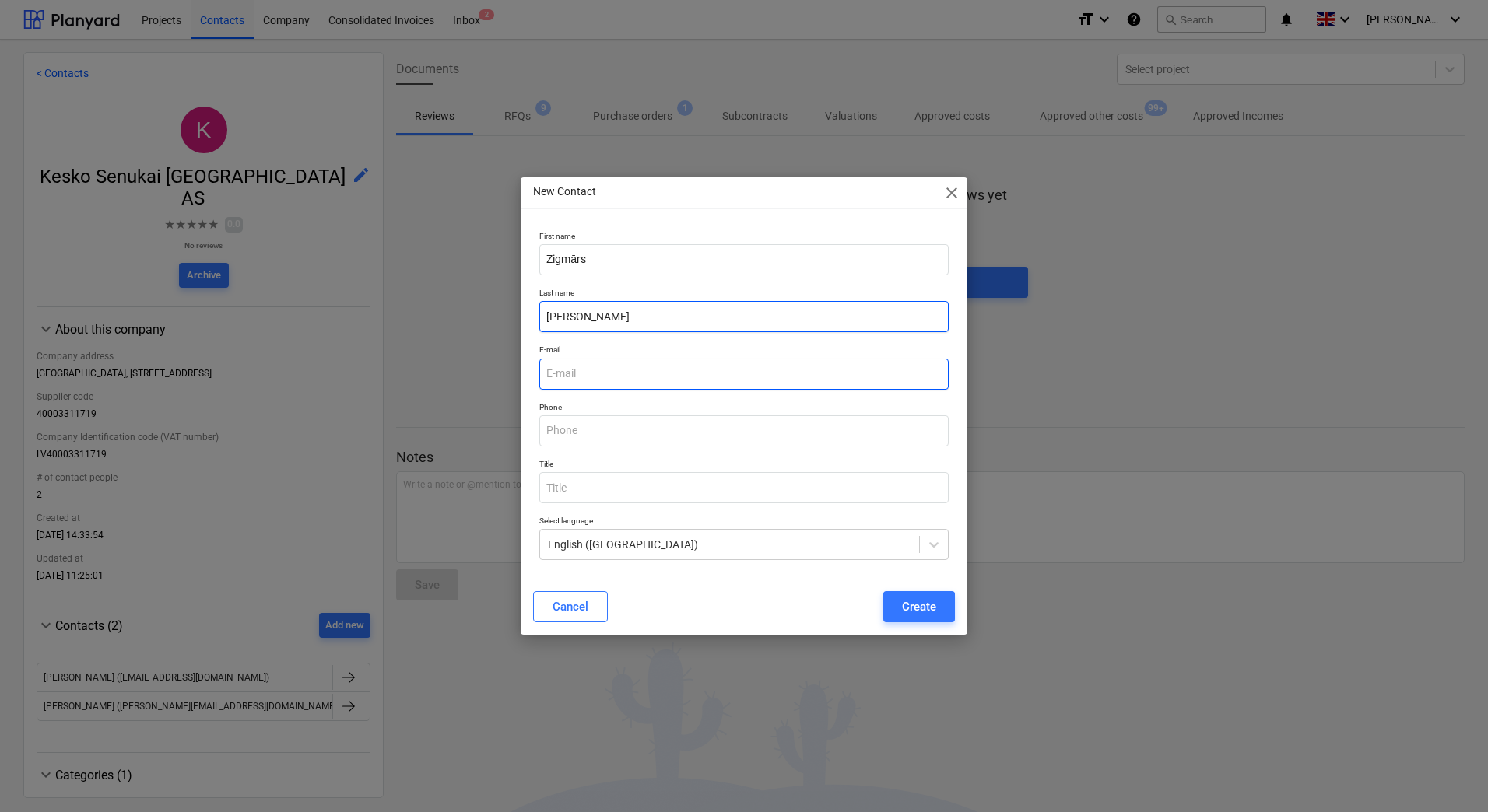
type input "[PERSON_NAME]"
click at [591, 372] on input "email" at bounding box center [743, 374] width 409 height 31
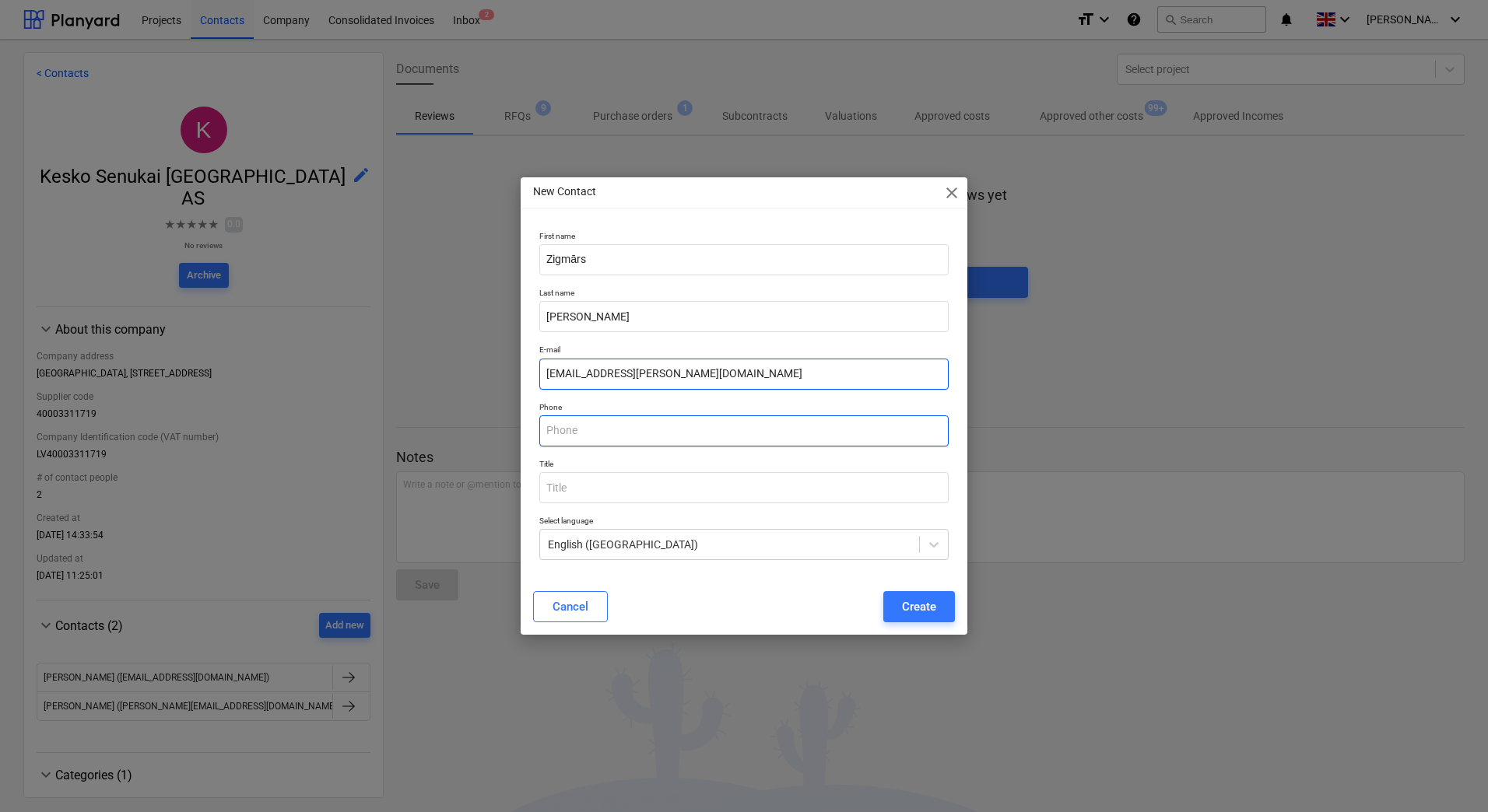
type input "[EMAIL_ADDRESS][PERSON_NAME][DOMAIN_NAME]"
click at [564, 432] on input "text" at bounding box center [743, 431] width 409 height 31
type input "29610115"
click at [570, 486] on input "text" at bounding box center [743, 488] width 409 height 31
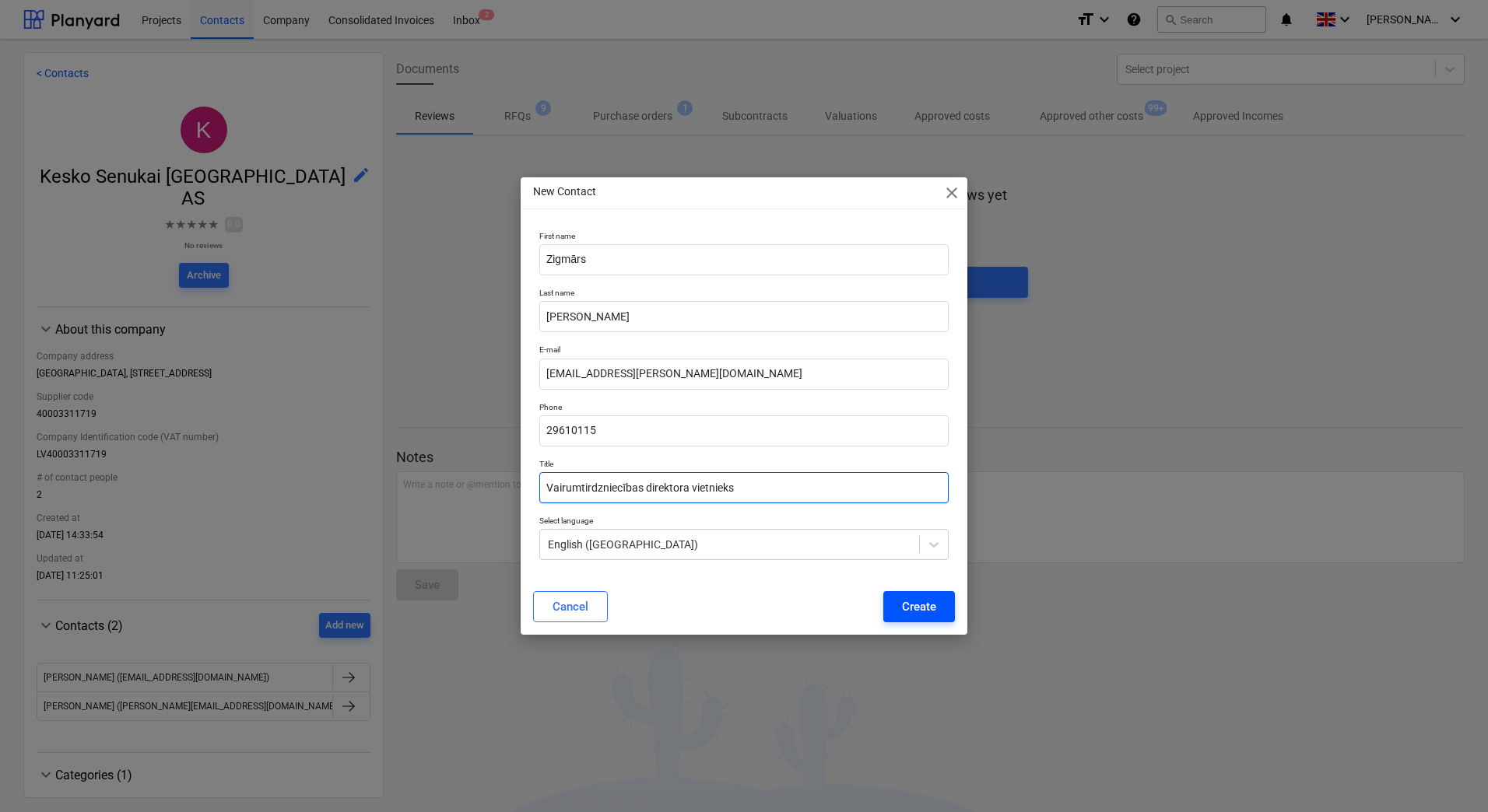
type input "Vairumtirdzniecības direktora vietnieks"
click at [900, 613] on button "Create" at bounding box center [919, 607] width 71 height 31
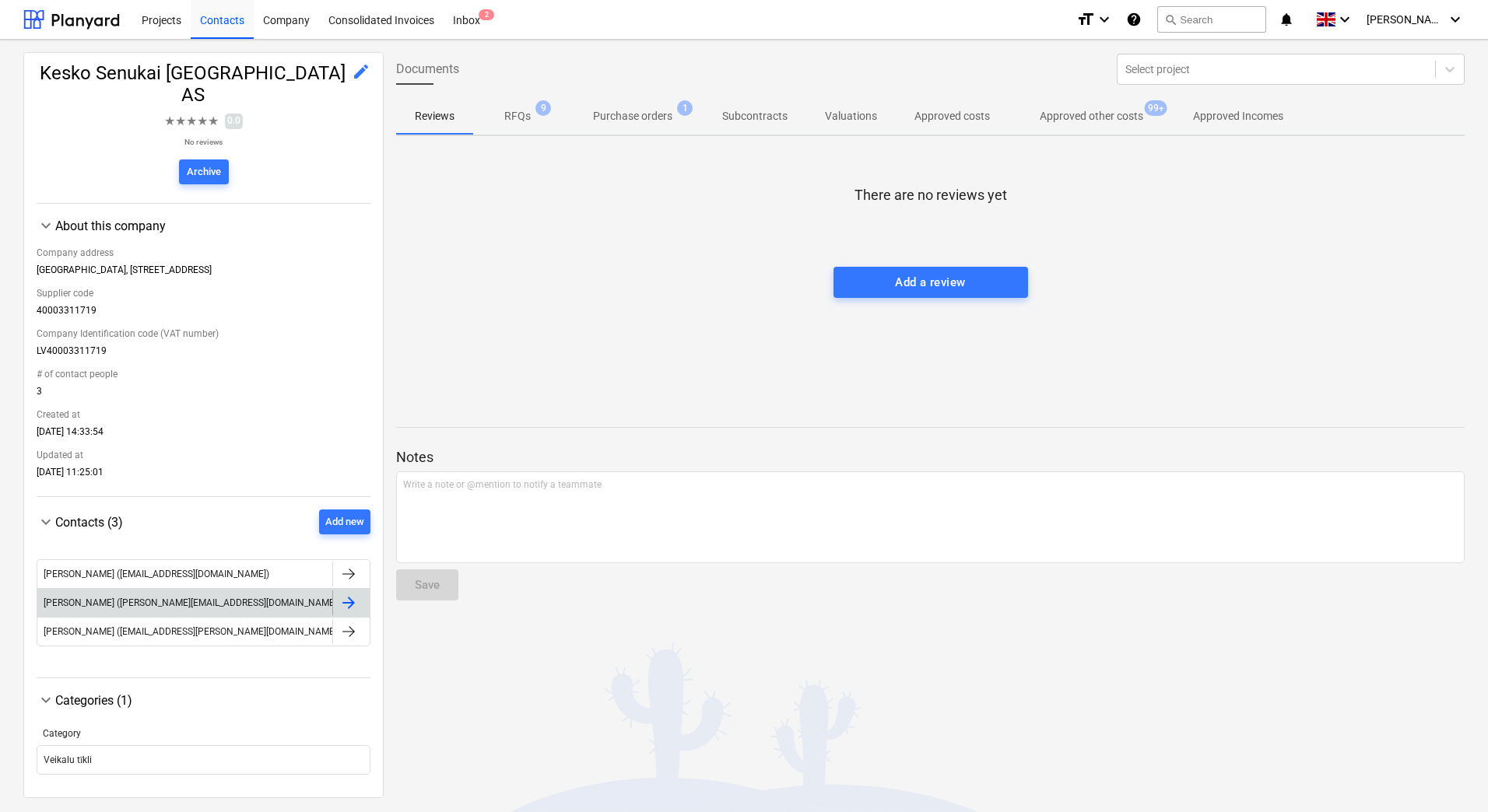
scroll to position [104, 0]
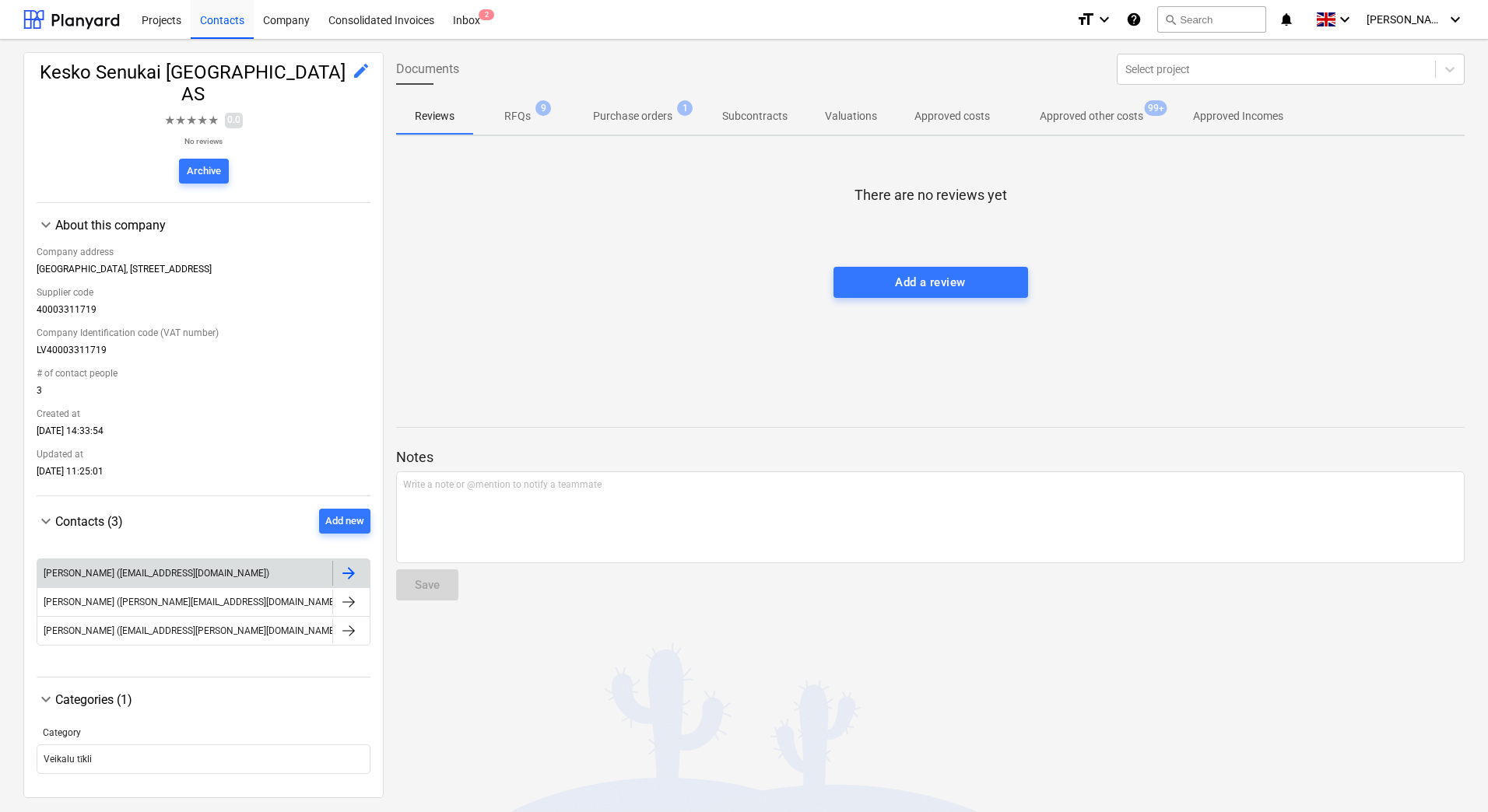
click at [353, 561] on div at bounding box center [351, 573] width 38 height 25
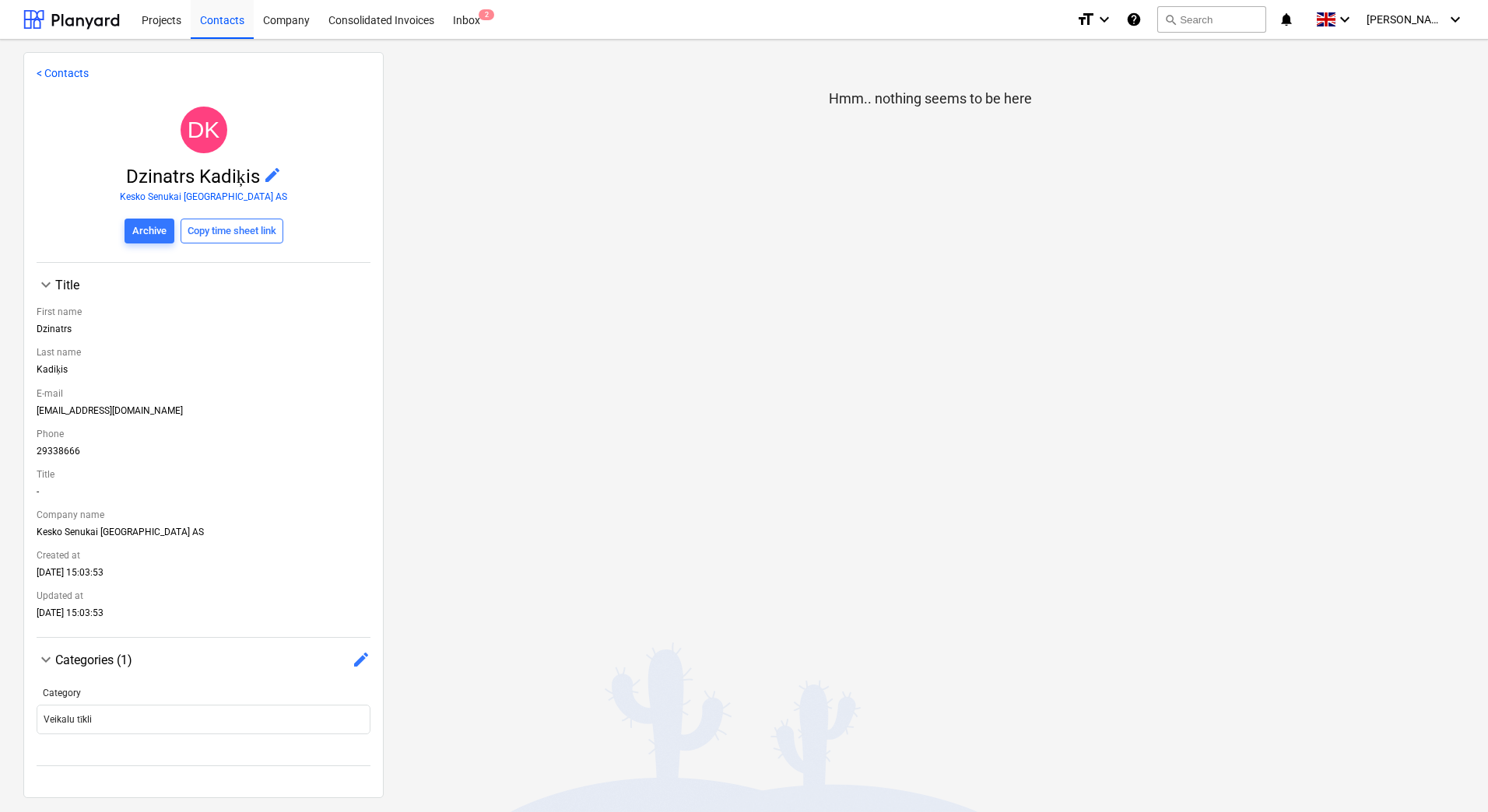
click at [38, 79] on link "< Contacts" at bounding box center [63, 73] width 52 height 12
